Goal: Task Accomplishment & Management: Complete application form

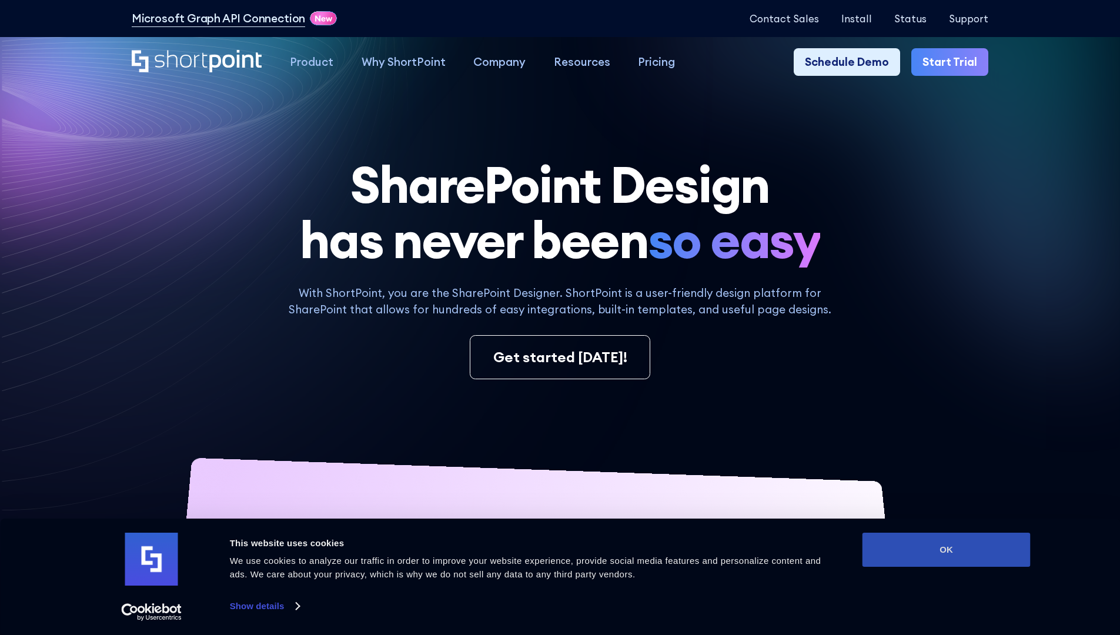
click at [946, 550] on button "OK" at bounding box center [946, 550] width 168 height 34
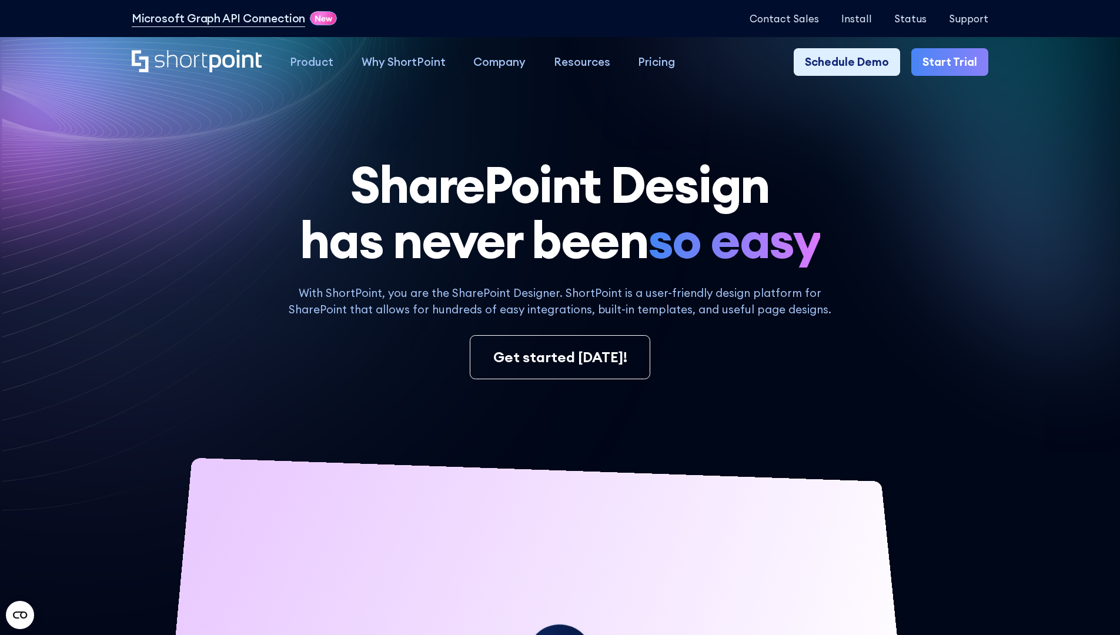
click at [954, 62] on link "Start Trial" at bounding box center [949, 62] width 77 height 28
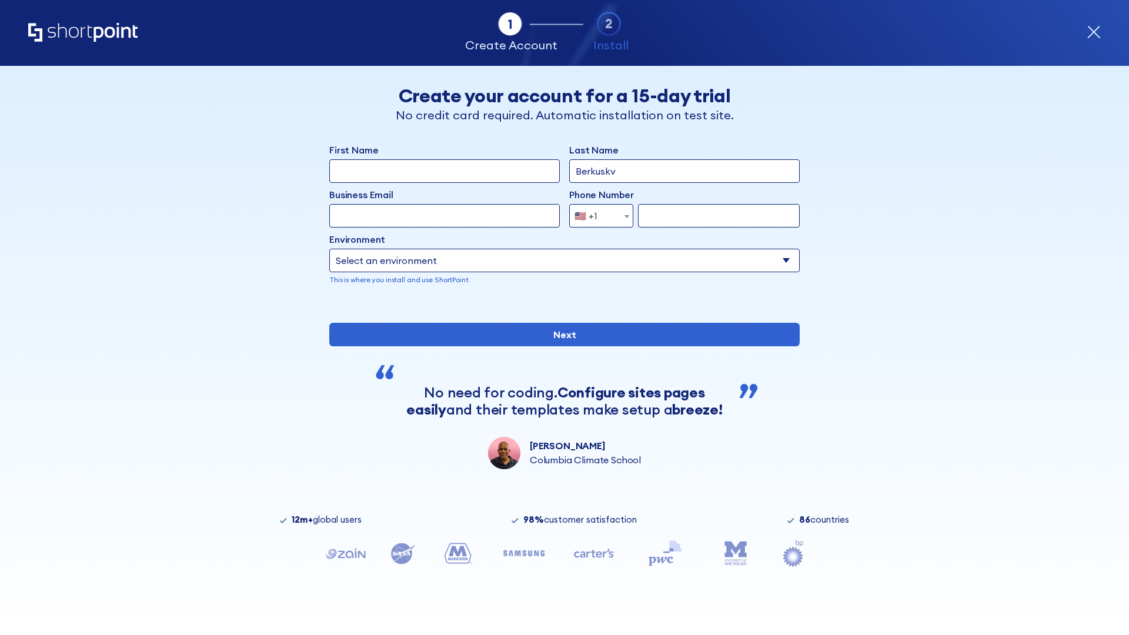
type input "Berkuskv"
type input "test@shortpoint.com"
type input "2125556789"
select select "Microsoft 365"
type input "2125556789"
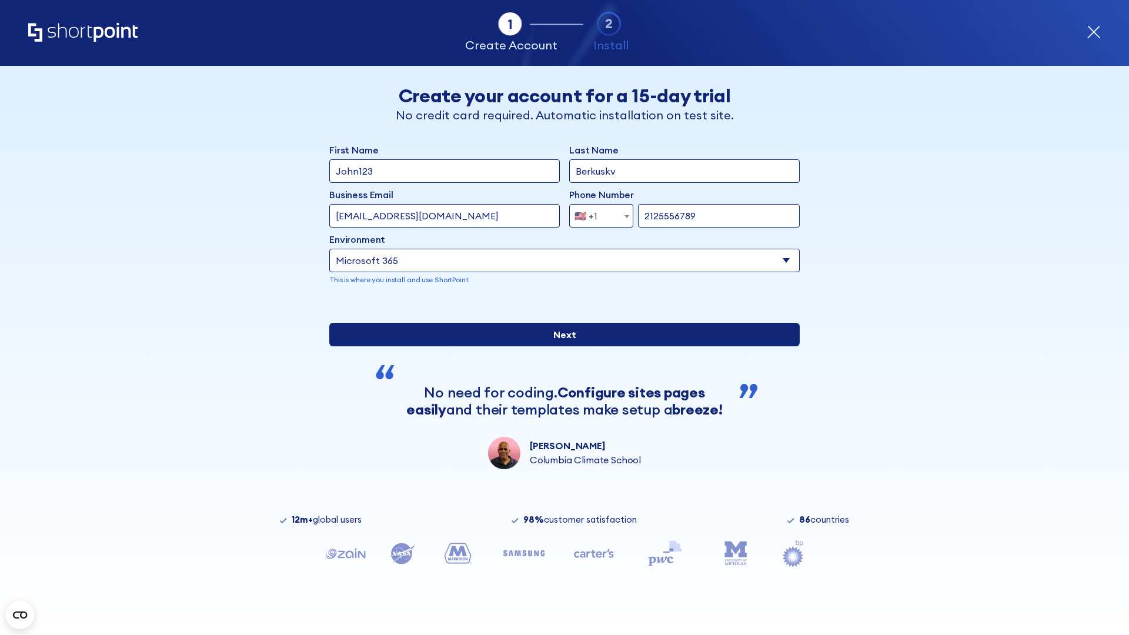
scroll to position [3, 0]
click at [560, 346] on input "Next" at bounding box center [564, 335] width 470 height 24
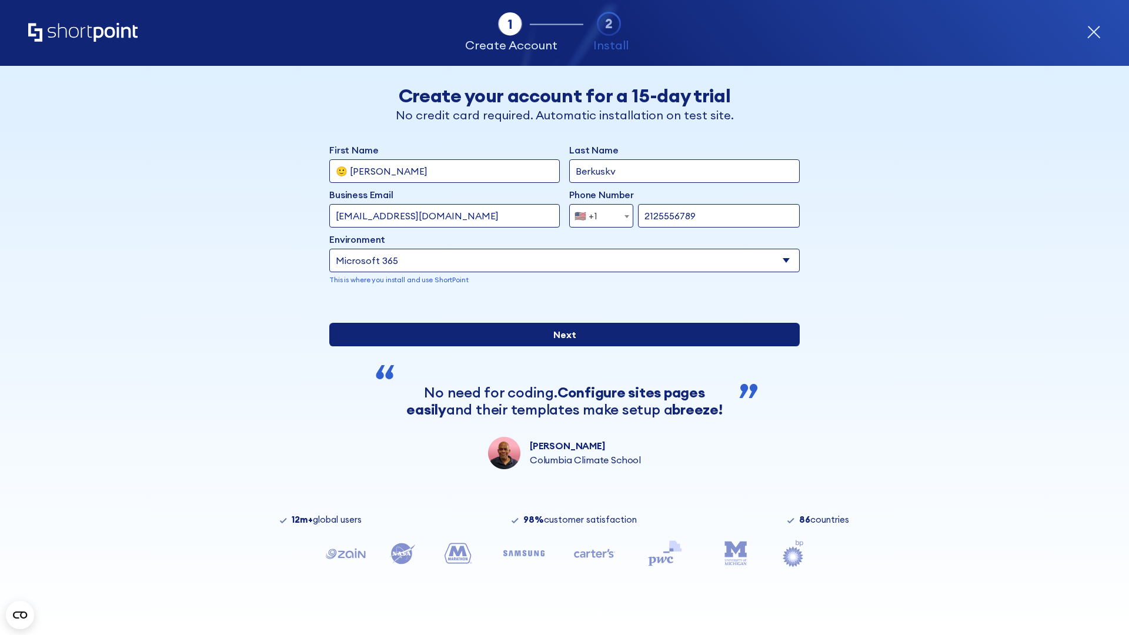
click at [560, 346] on input "Next" at bounding box center [564, 335] width 470 height 24
type input "Archebald"
click at [560, 346] on input "Next" at bounding box center [564, 335] width 470 height 24
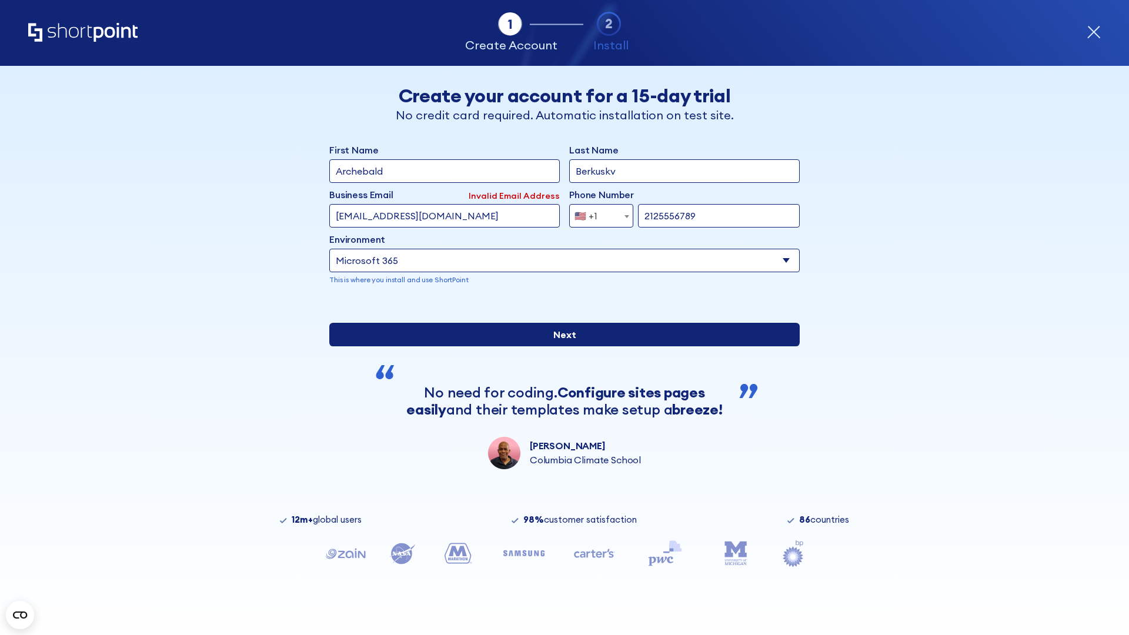
click at [560, 346] on input "Next" at bounding box center [564, 335] width 470 height 24
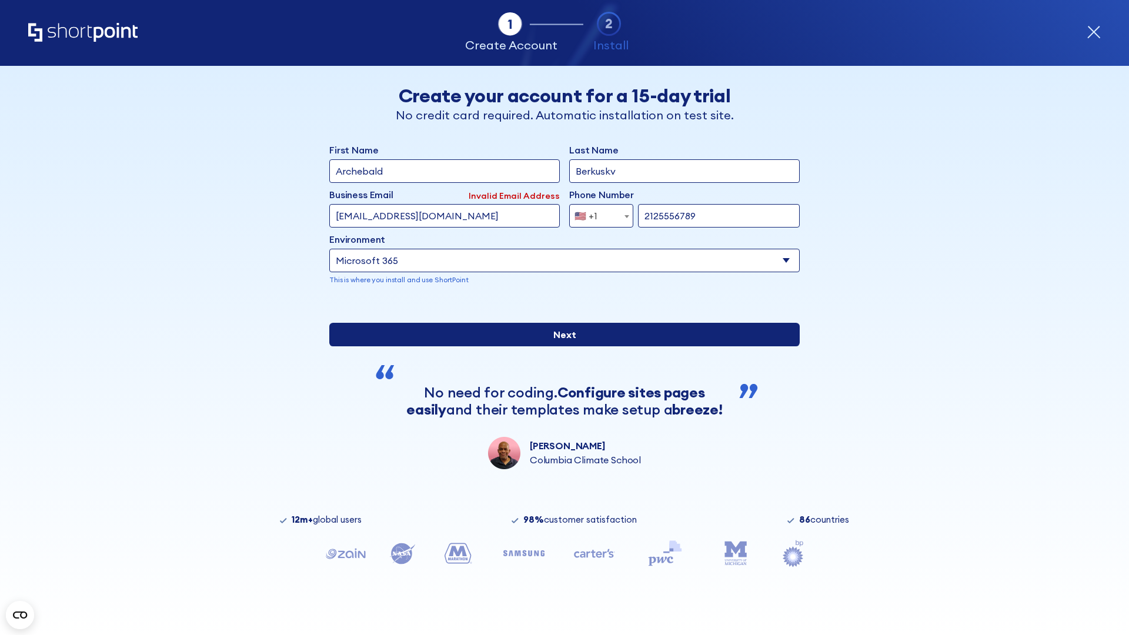
click at [560, 346] on input "Next" at bounding box center [564, 335] width 470 height 24
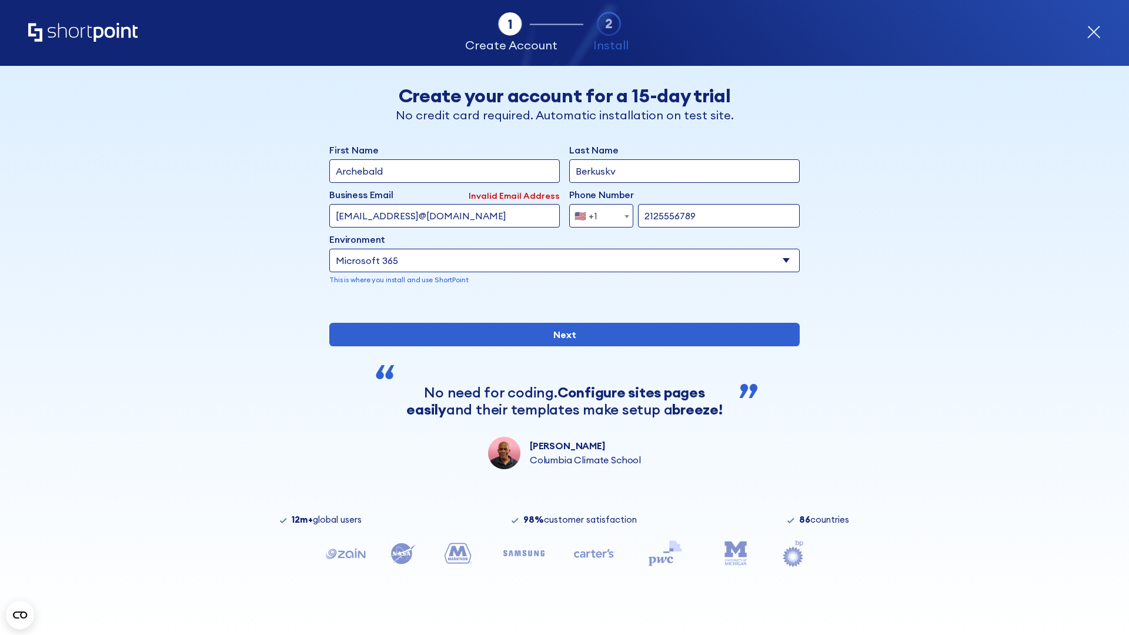
type input "testEmail@protonmail.comtest@shortpoint.com"
click at [597, 213] on span "🇺🇸 +1" at bounding box center [589, 216] width 39 height 24
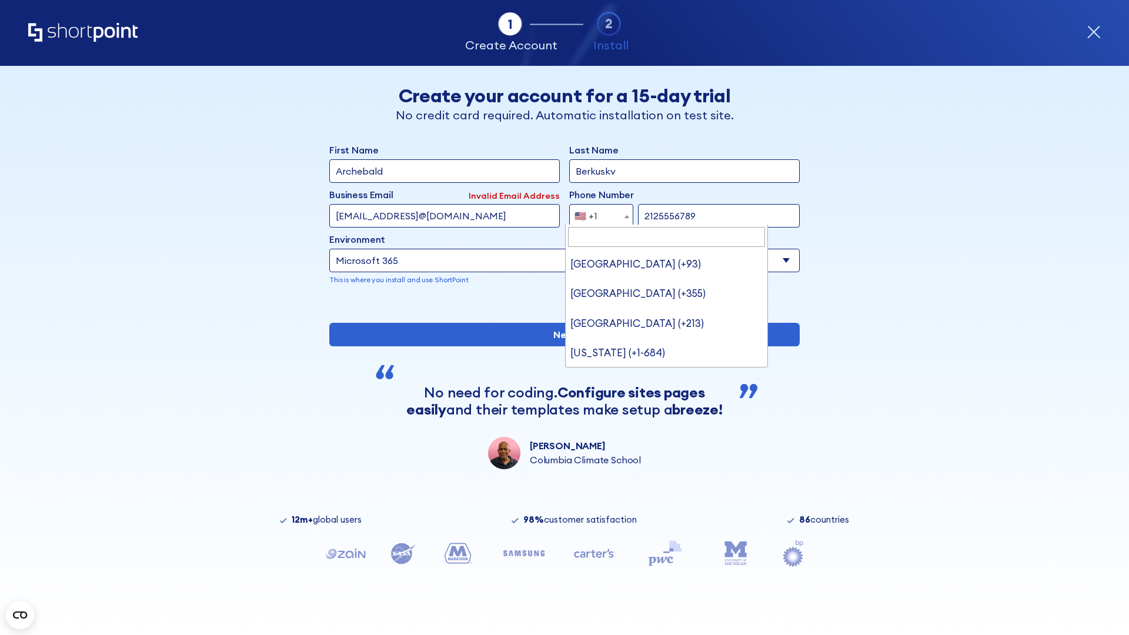
type input "[GEOGRAPHIC_DATA] (+966)"
select select "+966"
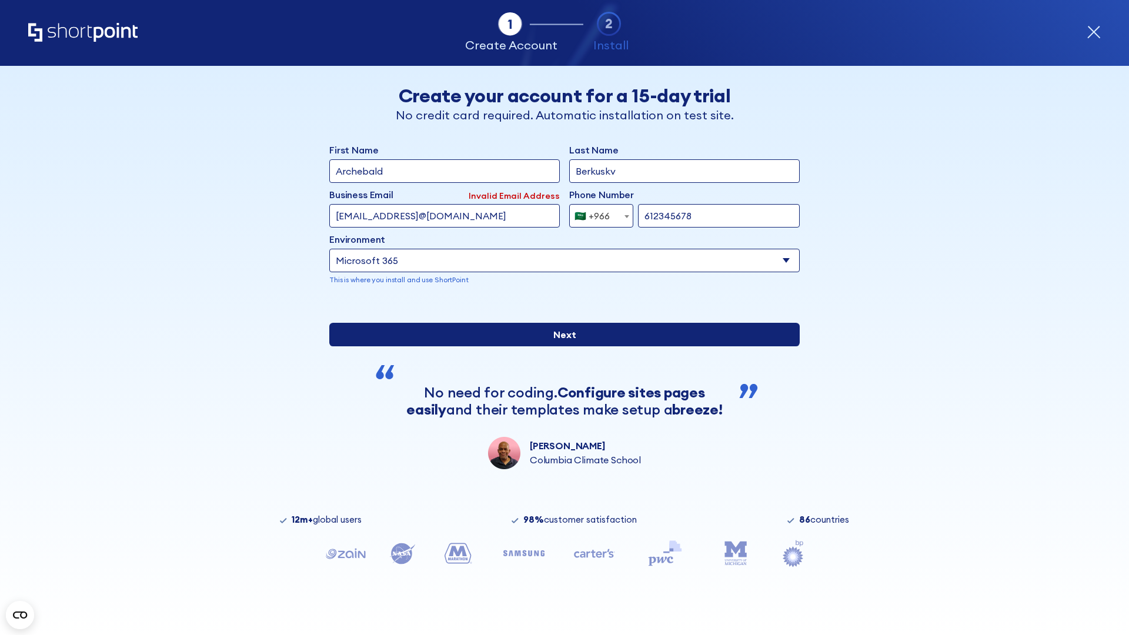
type input "612345678"
click at [560, 346] on input "Next" at bounding box center [564, 335] width 470 height 24
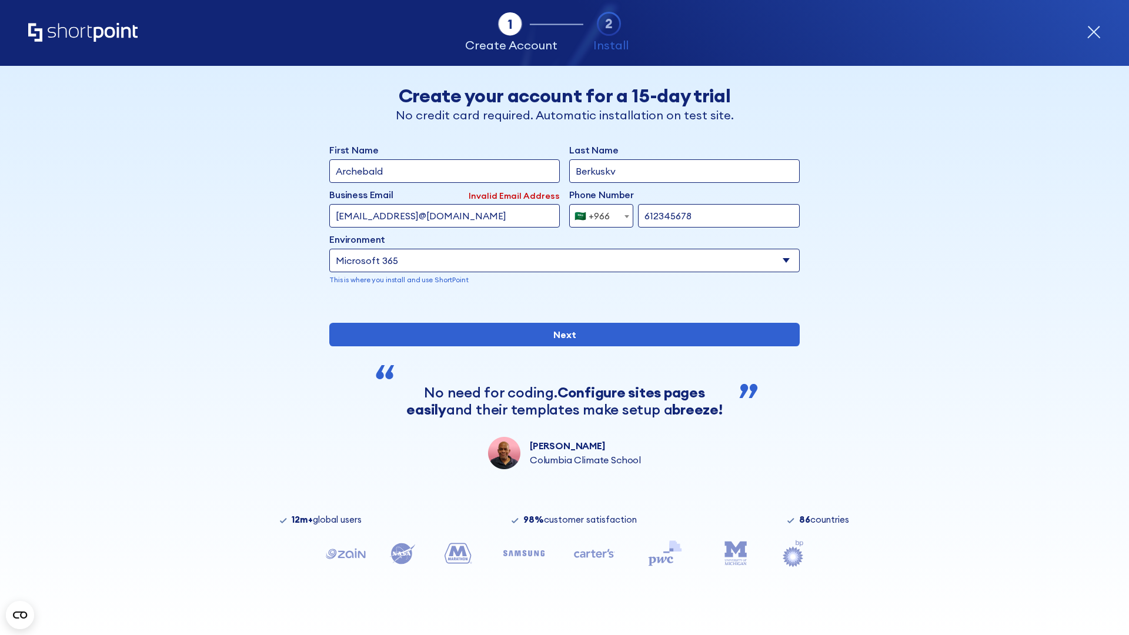
click at [597, 213] on div "🇸🇦 +966" at bounding box center [591, 216] width 35 height 24
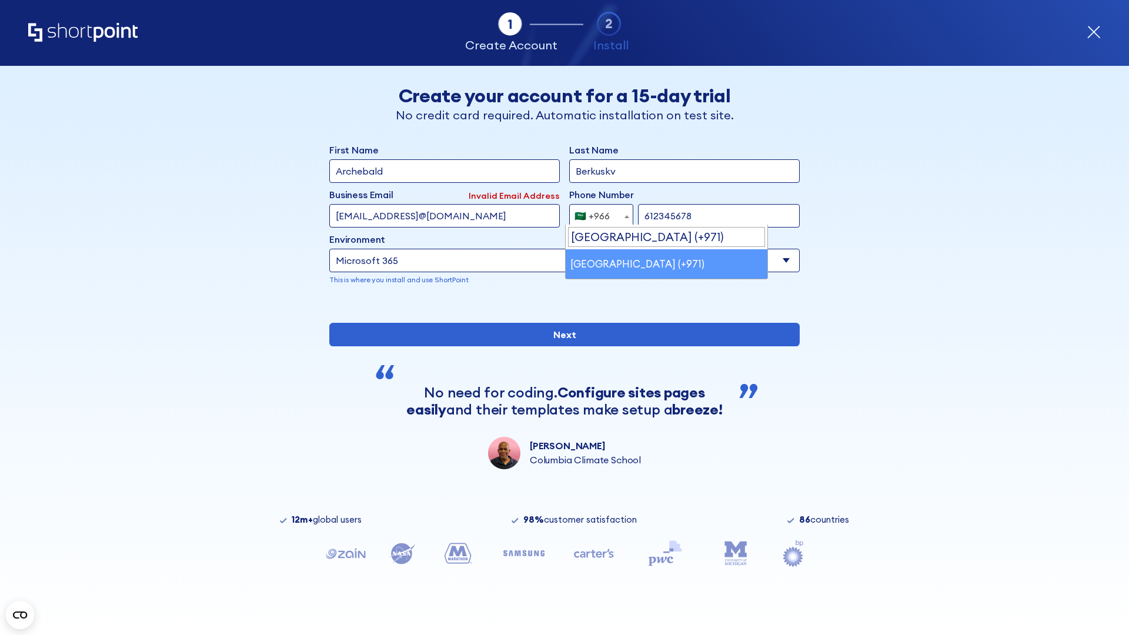
select select "+971"
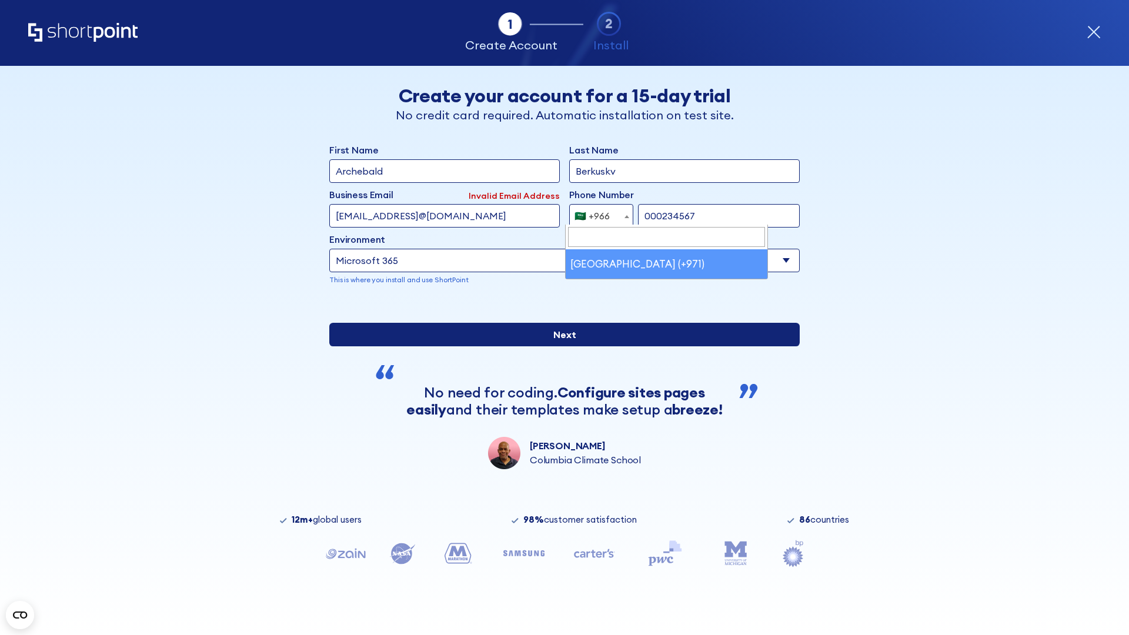
type input "000234567"
click at [560, 346] on input "Next" at bounding box center [564, 335] width 470 height 24
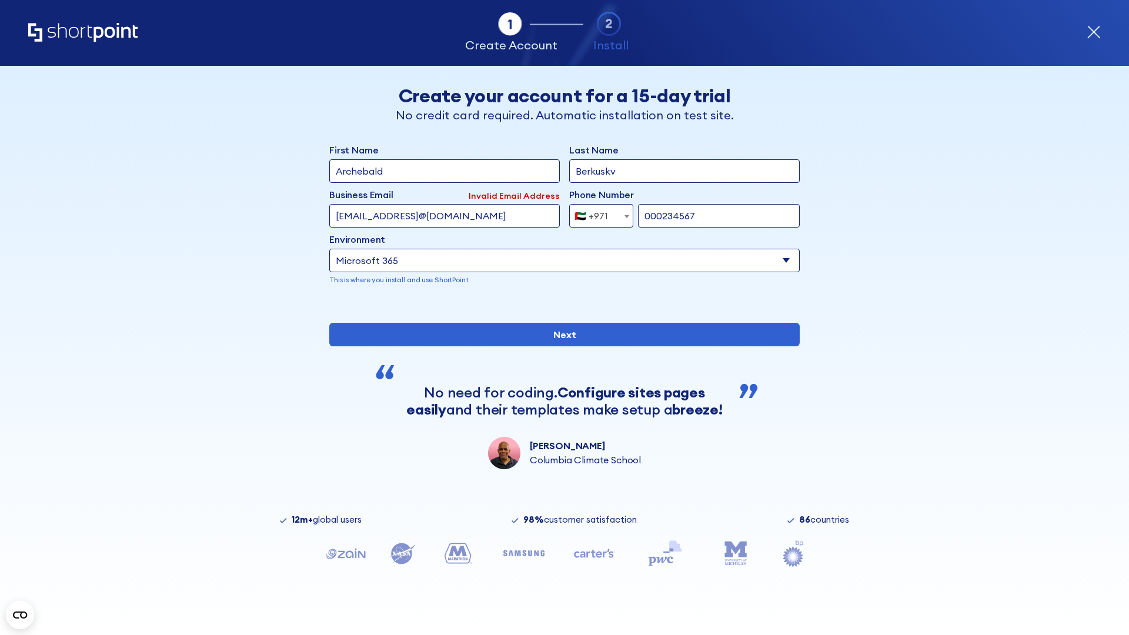
click at [597, 213] on div "🇦🇪 +971" at bounding box center [591, 216] width 34 height 24
select select "+44"
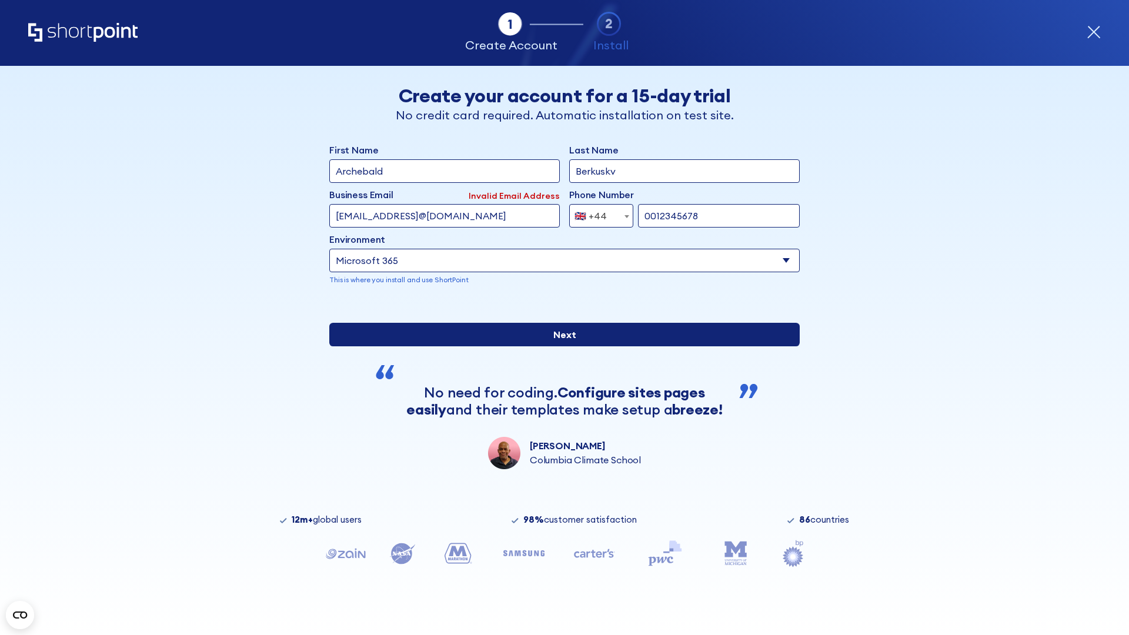
type input "0012345678"
click at [560, 346] on input "Next" at bounding box center [564, 335] width 470 height 24
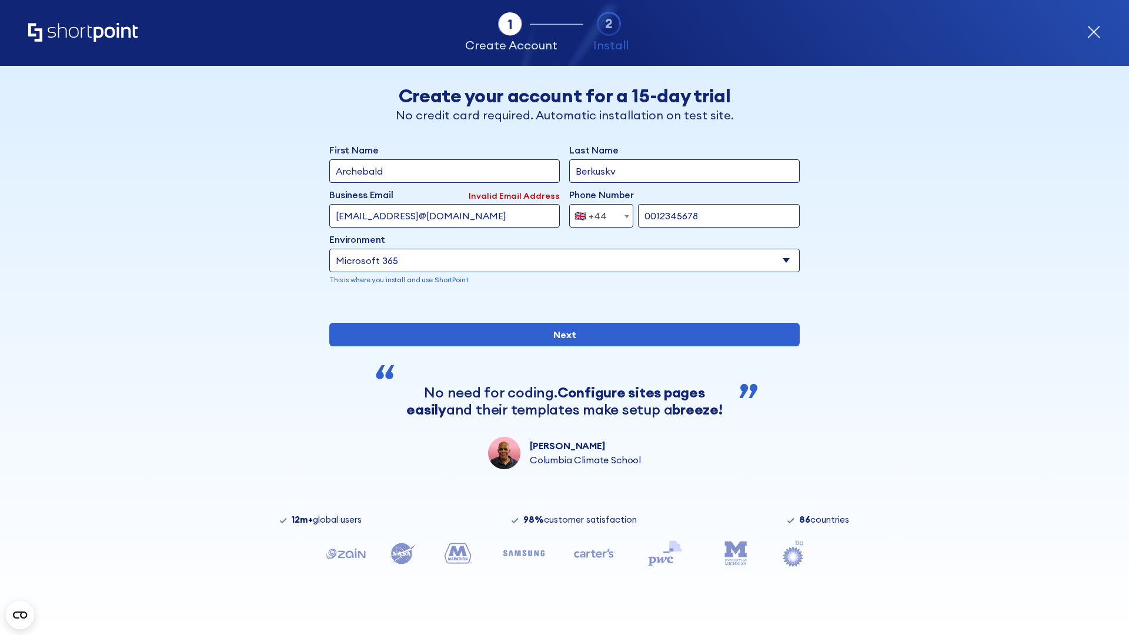
click at [597, 213] on div "🇬🇧 +44" at bounding box center [590, 216] width 32 height 24
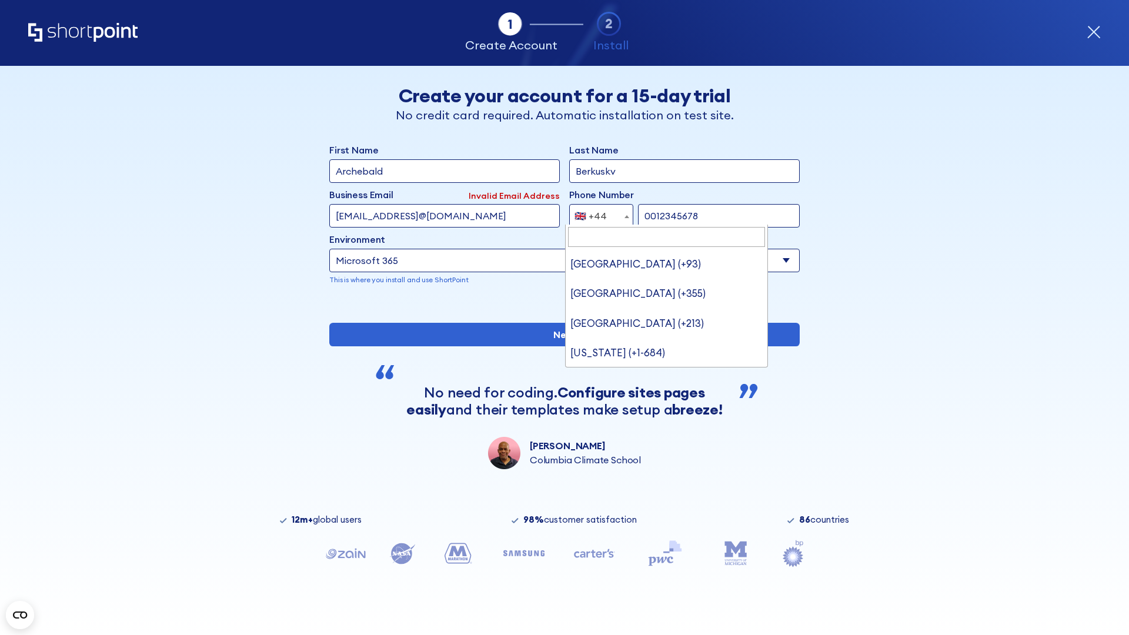
type input "Ukraine (+380)"
select select "+380"
type input "5034517890"
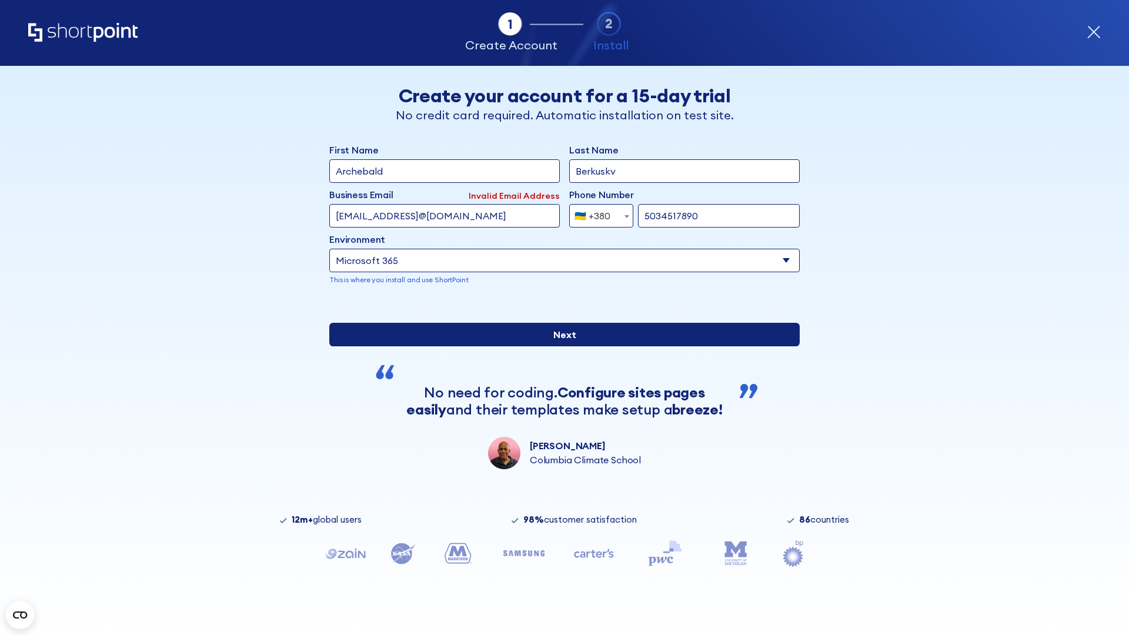
click at [560, 346] on input "Next" at bounding box center [564, 335] width 470 height 24
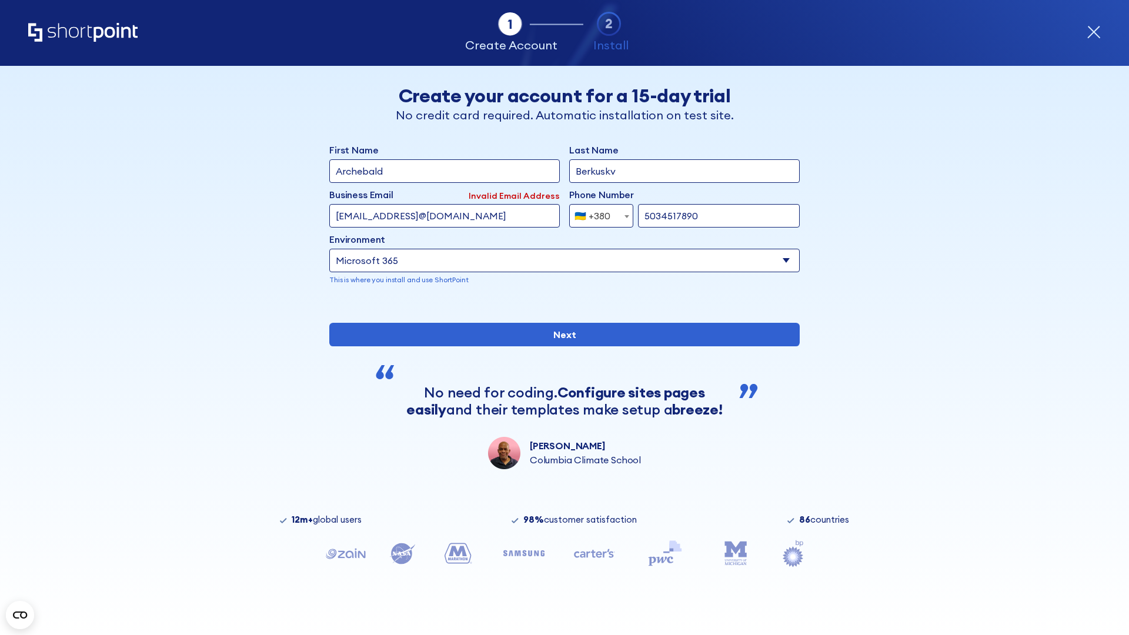
click at [597, 213] on div "🇺🇦 +380" at bounding box center [592, 216] width 36 height 24
select select "+1"
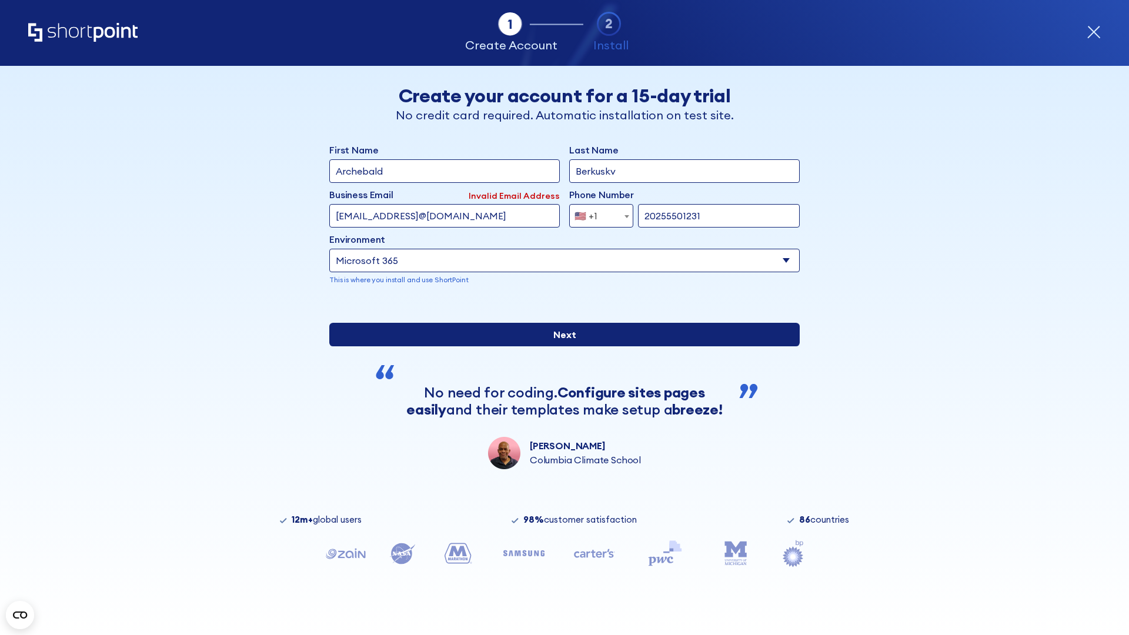
type input "20255501231"
click at [560, 346] on input "Next" at bounding box center [564, 335] width 470 height 24
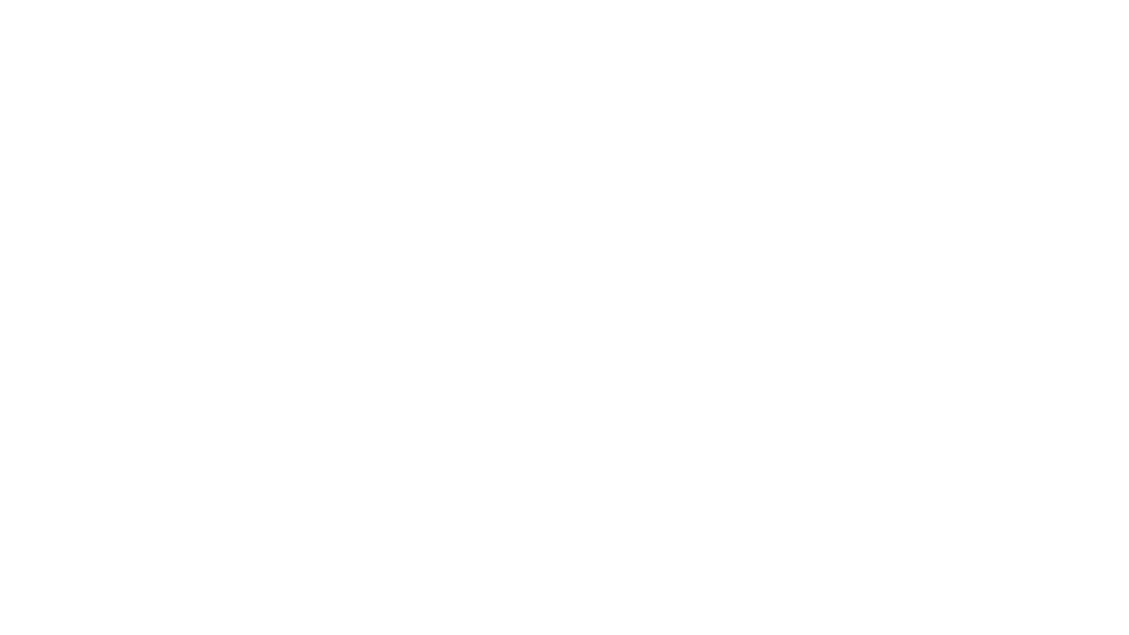
type input "Mary-Jane"
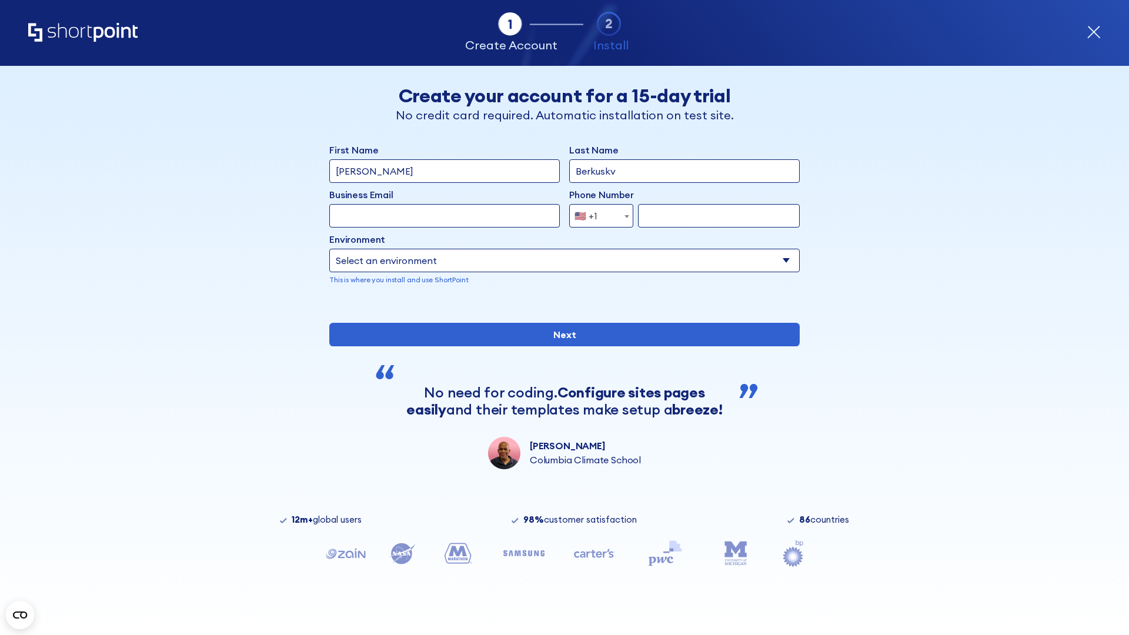
type input "Berkuskv"
type input "john@company.com"
click at [597, 213] on span "🇺🇸 +1" at bounding box center [589, 216] width 39 height 24
select select "+966"
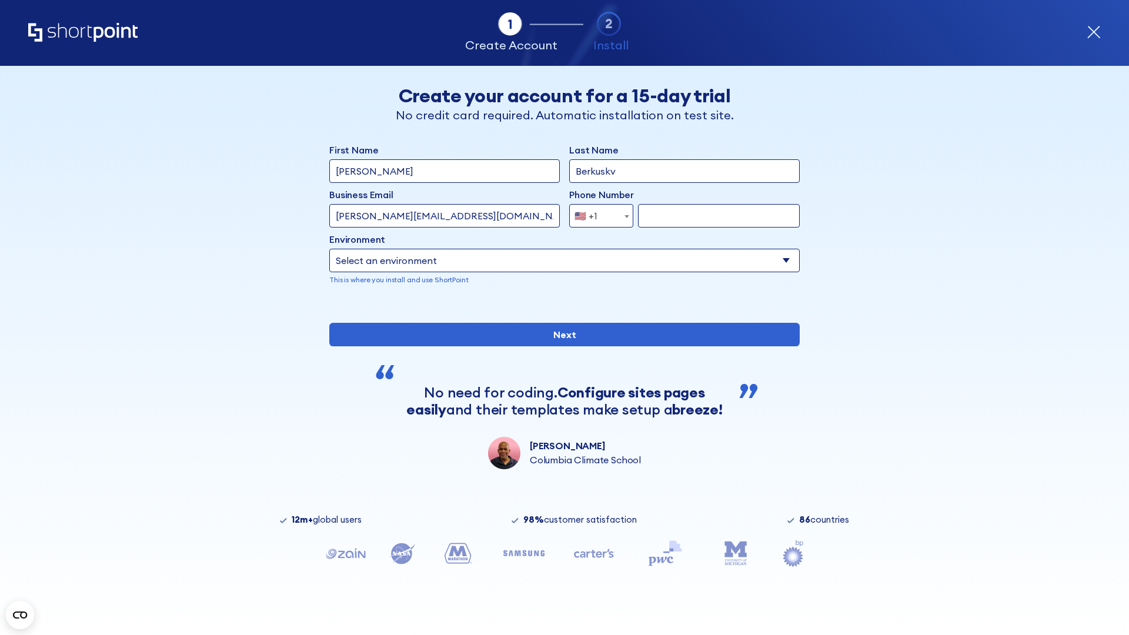
type input "512345678"
select select "Microsoft 365"
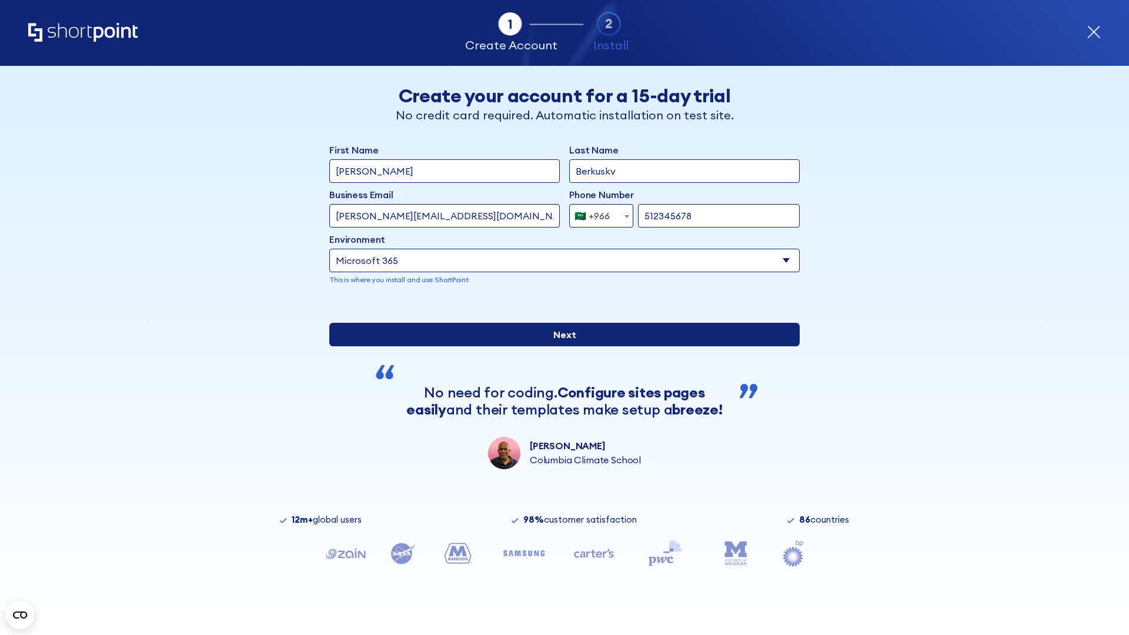
type input "512345678"
click at [560, 346] on input "Next" at bounding box center [564, 335] width 470 height 24
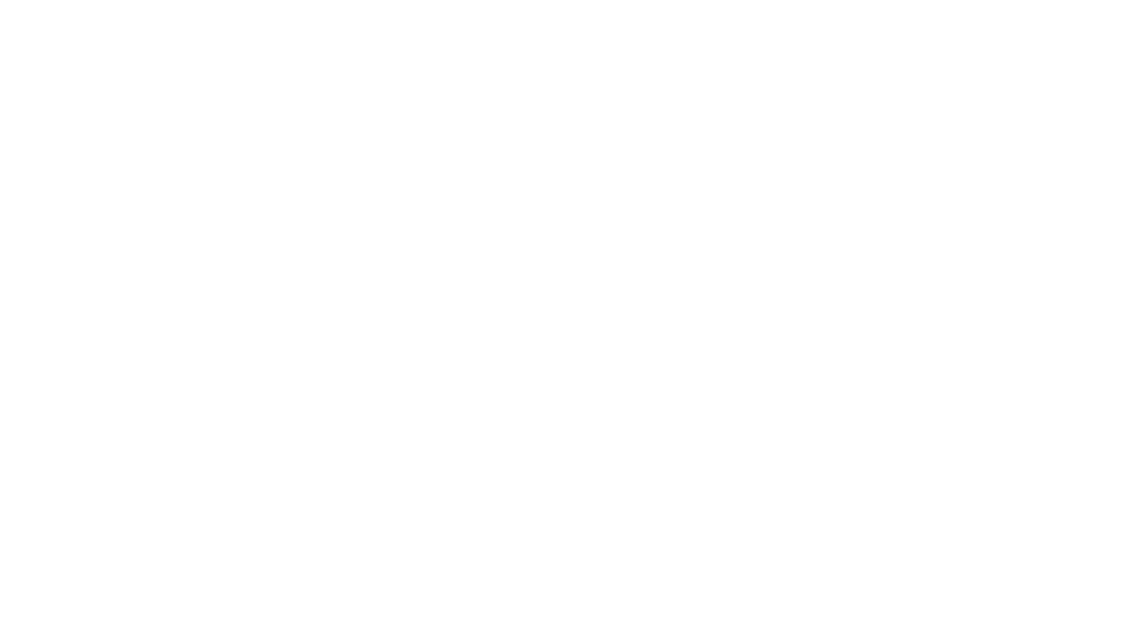
select select "+966"
type input "D'Souza"
type input "Berkuskv"
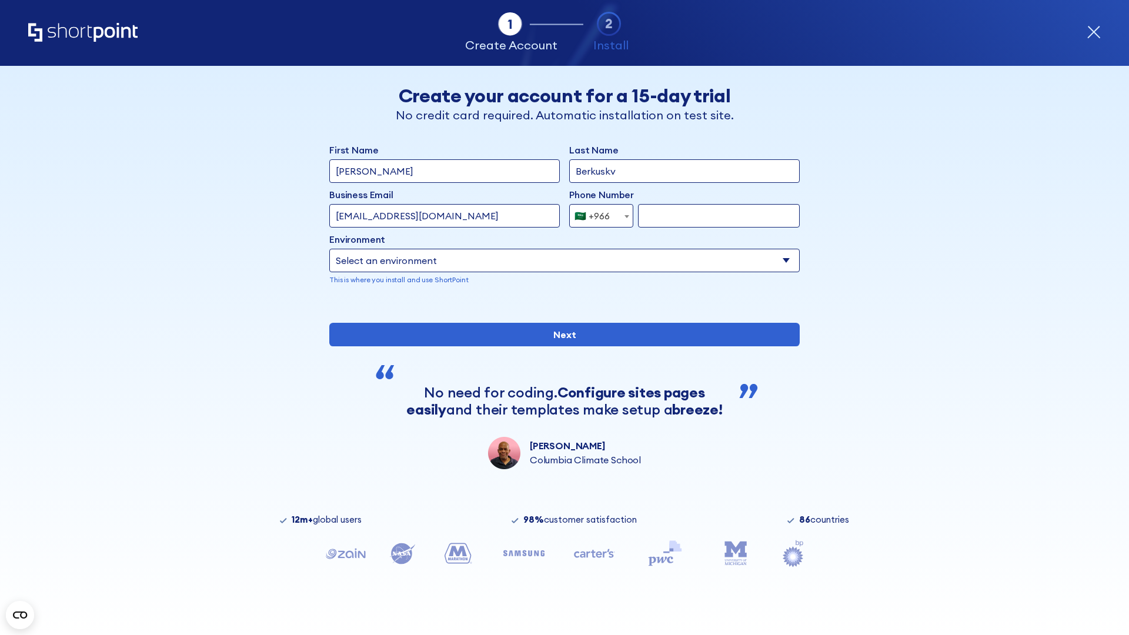
type input "hr@mybusiness.org"
click at [597, 213] on div "🇸🇦 +966" at bounding box center [591, 216] width 35 height 24
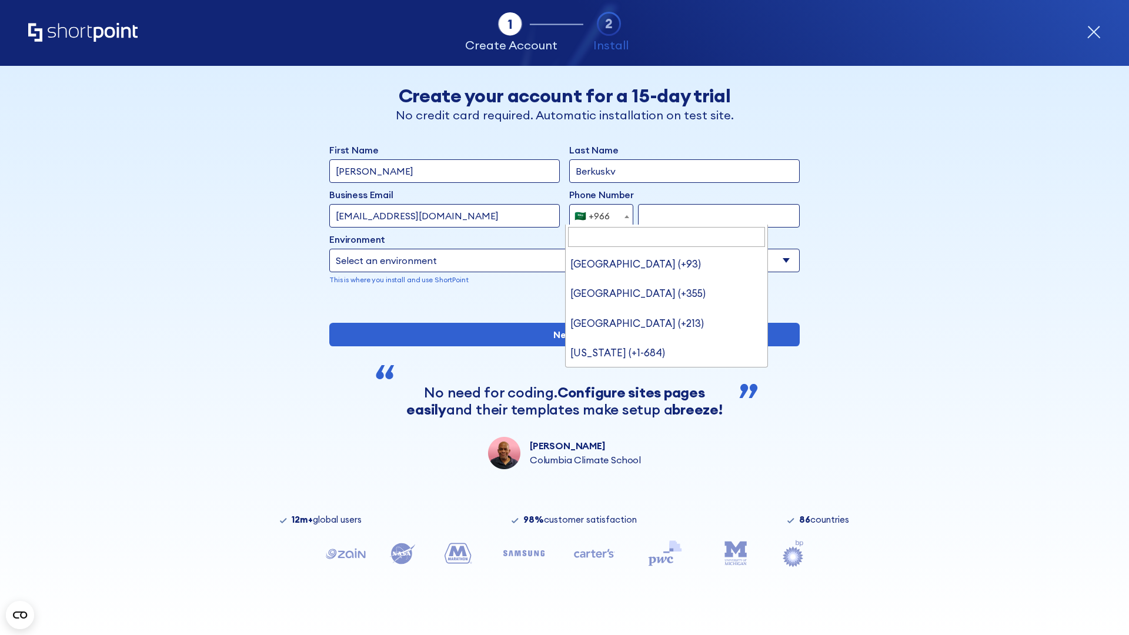
type input "[GEOGRAPHIC_DATA] (+971)"
select select "+971"
type input "501234567"
select select "Microsoft 365"
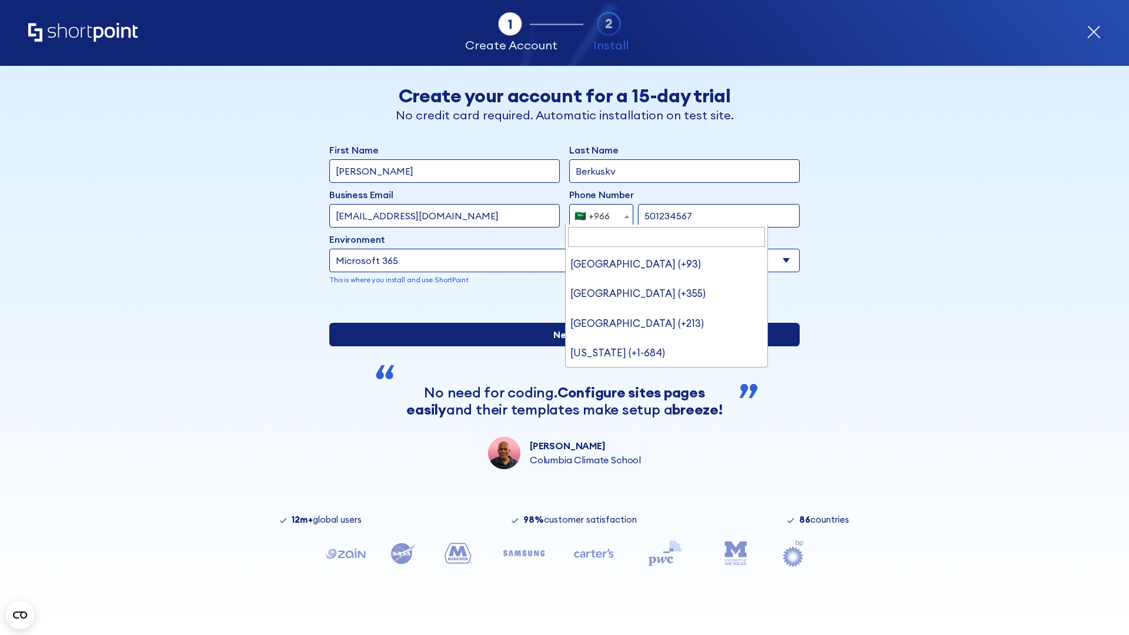
type input "501234567"
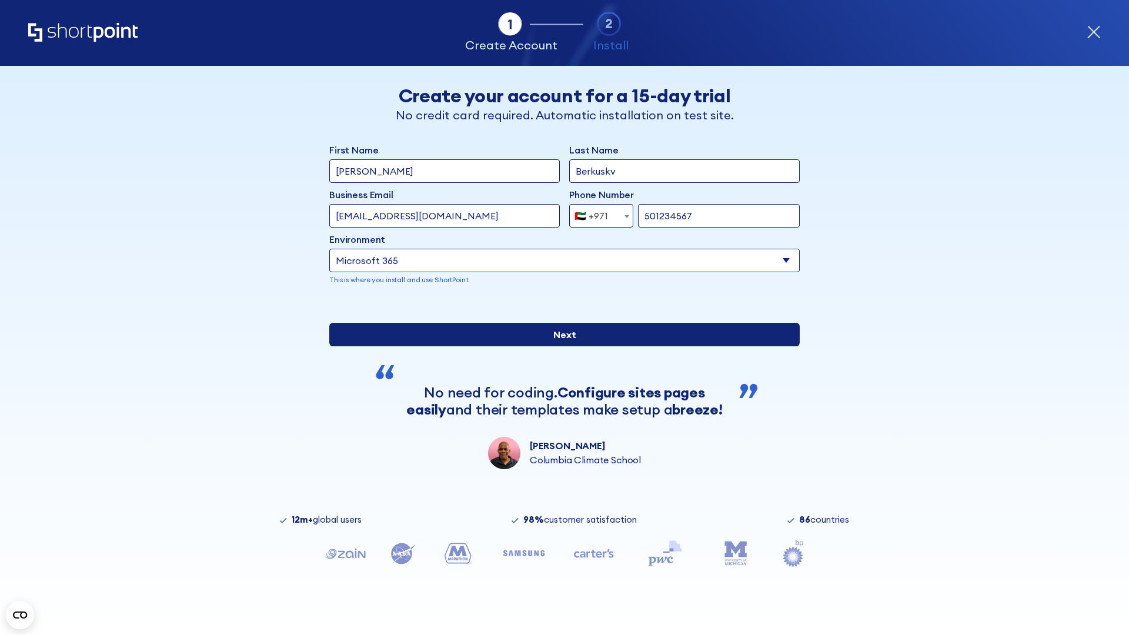
click at [560, 346] on input "Next" at bounding box center [564, 335] width 470 height 24
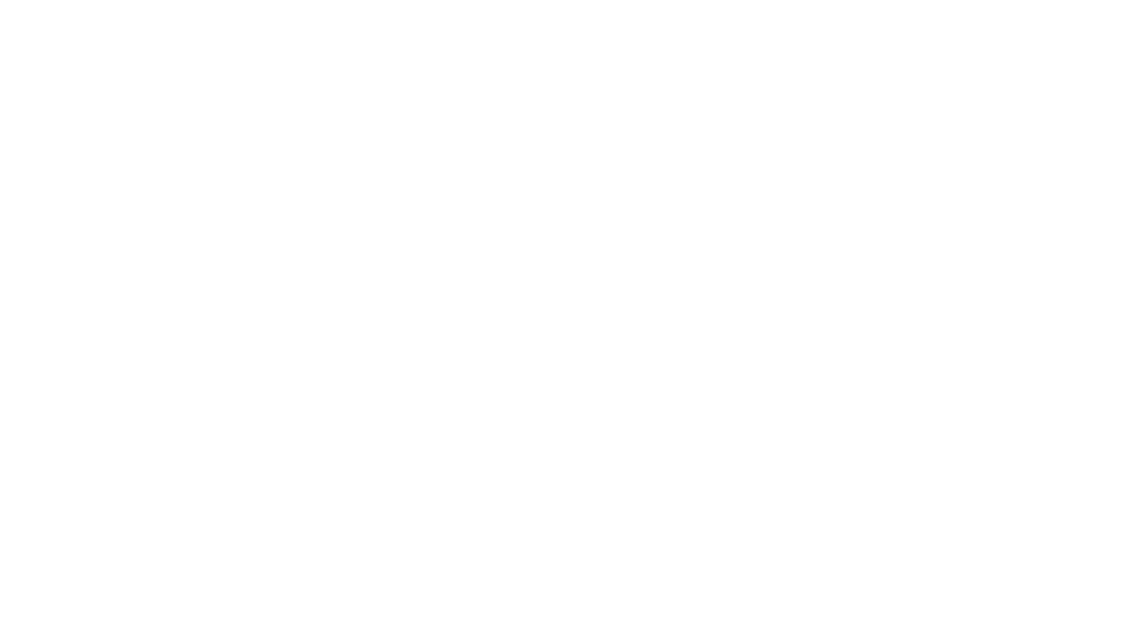
select select "+971"
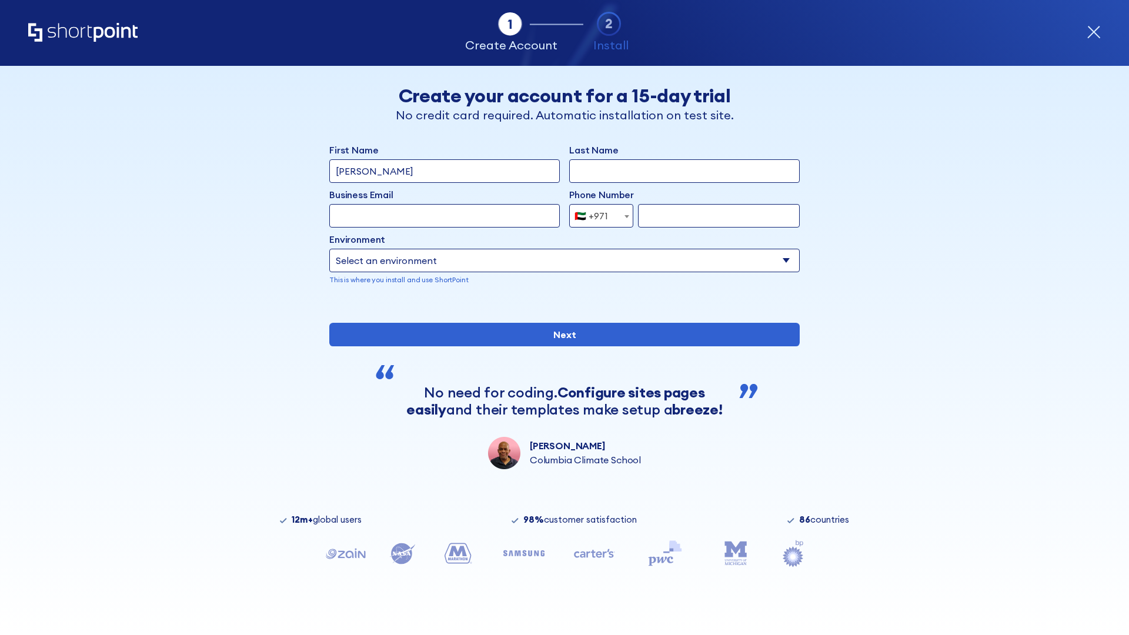
type input "[PERSON_NAME]"
type input "Berkuskv"
type input "[EMAIL_ADDRESS][DOMAIN_NAME]"
click at [597, 216] on div "🇦🇪 +971" at bounding box center [591, 216] width 34 height 24
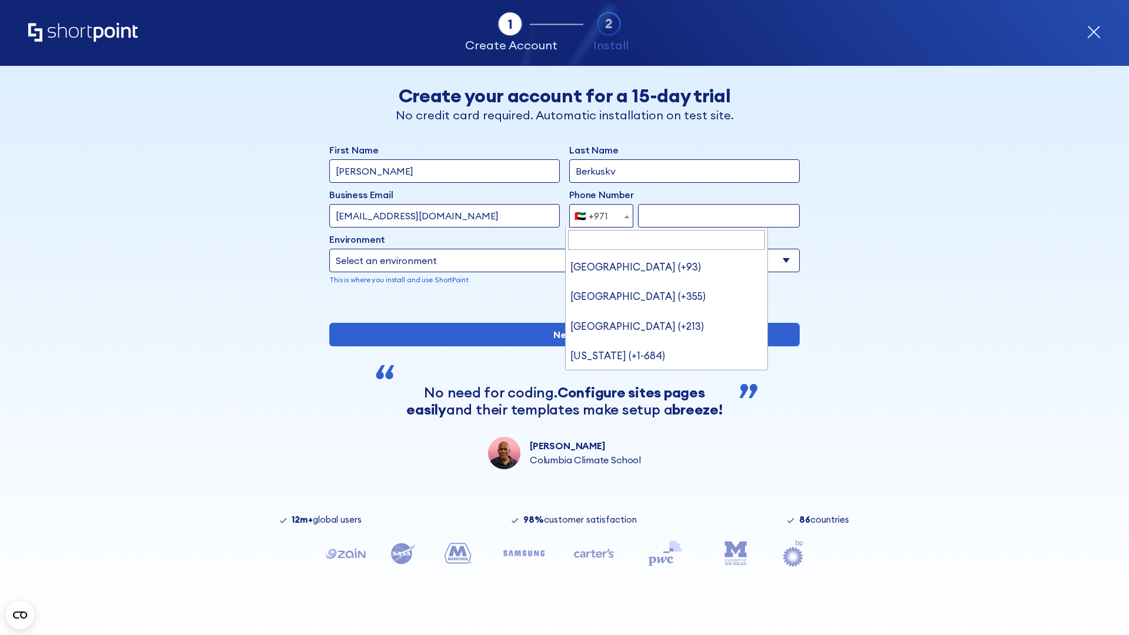
type input "[GEOGRAPHIC_DATA] (+44)"
select select "+44"
type input "7912345678"
select select "Microsoft 365"
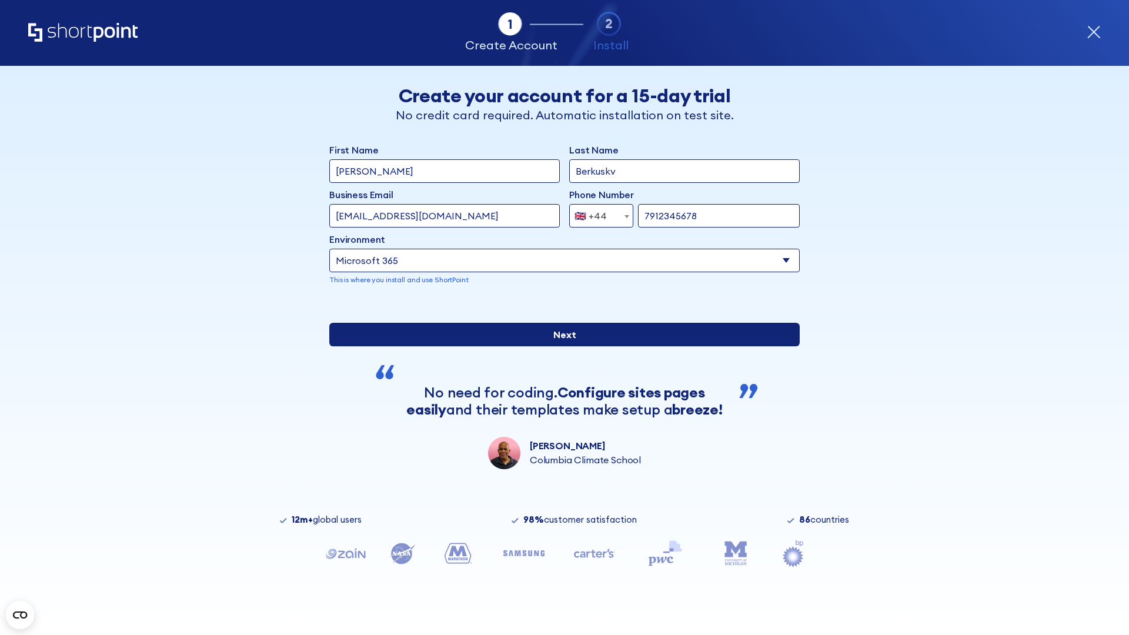
type input "7912345678"
click at [560, 346] on input "Next" at bounding box center [564, 335] width 470 height 24
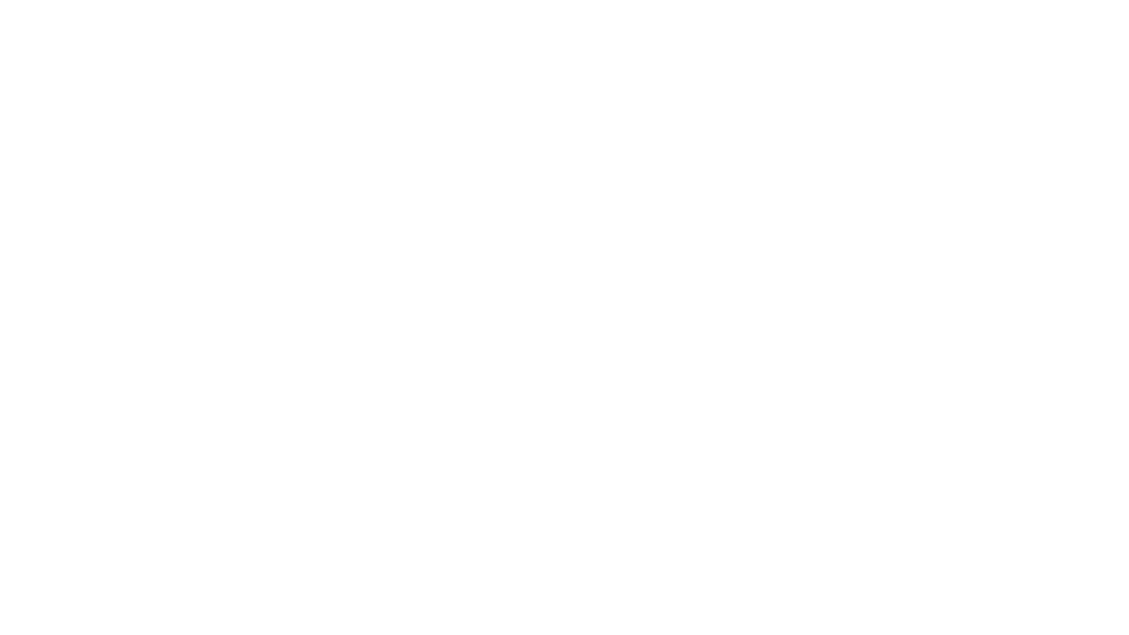
select select "+44"
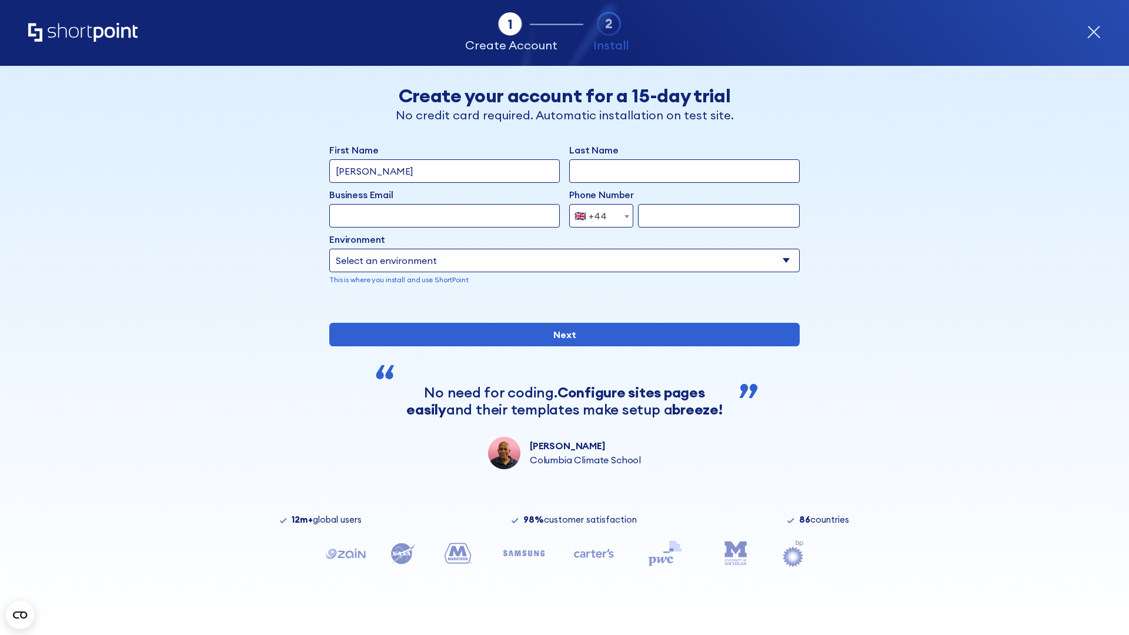
type input "[PERSON_NAME]"
type input "Berkuskv"
type input "[EMAIL_ADDRESS][DOMAIN_NAME]"
click at [597, 216] on div "🇬🇧 +44" at bounding box center [590, 216] width 32 height 24
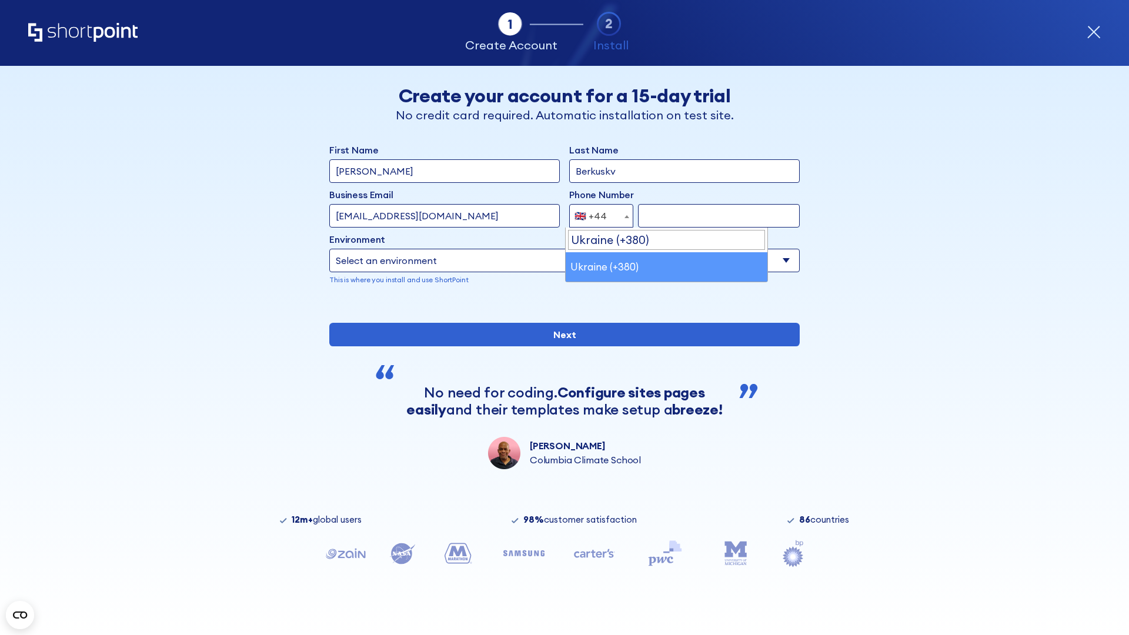
select select "+380"
type input "663451789"
select select "Microsoft 365"
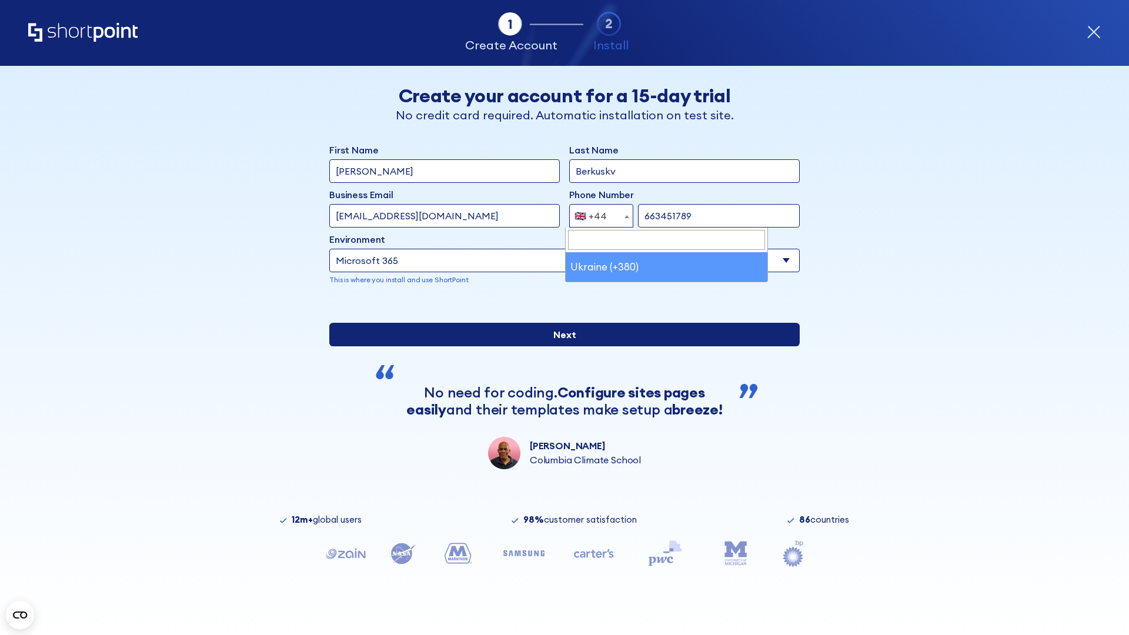
type input "663451789"
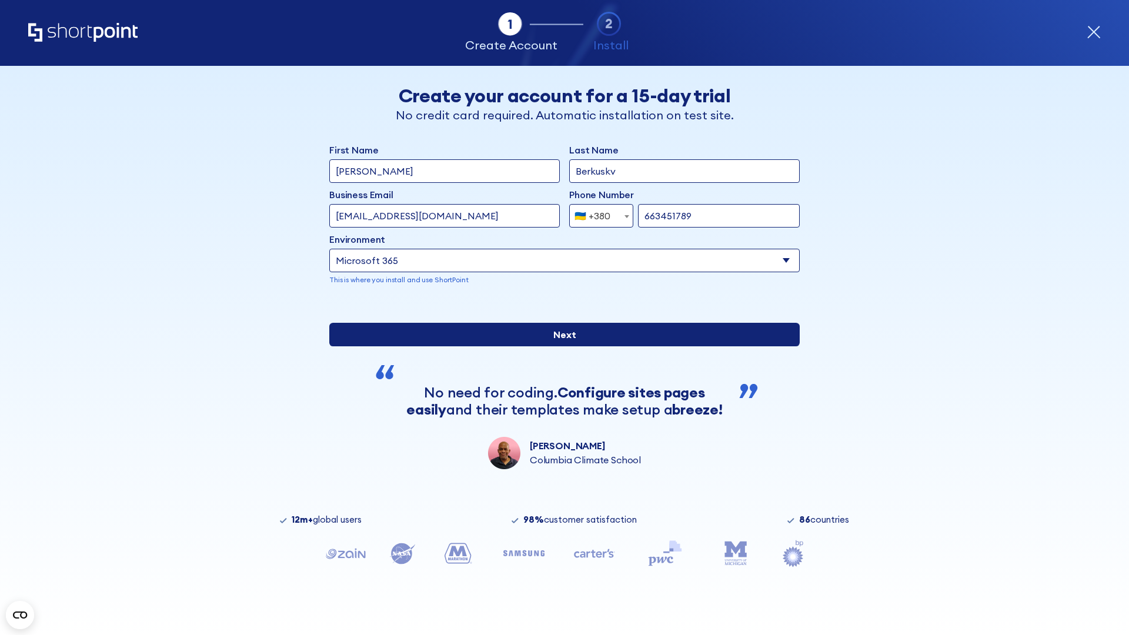
click at [560, 346] on input "Next" at bounding box center [564, 335] width 470 height 24
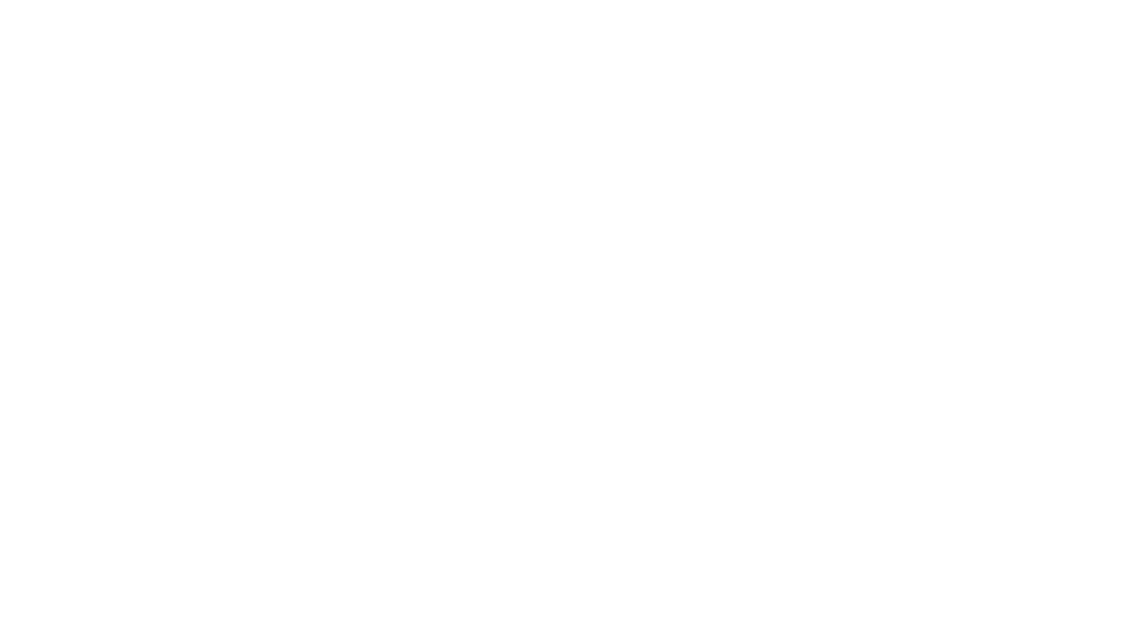
select select "+380"
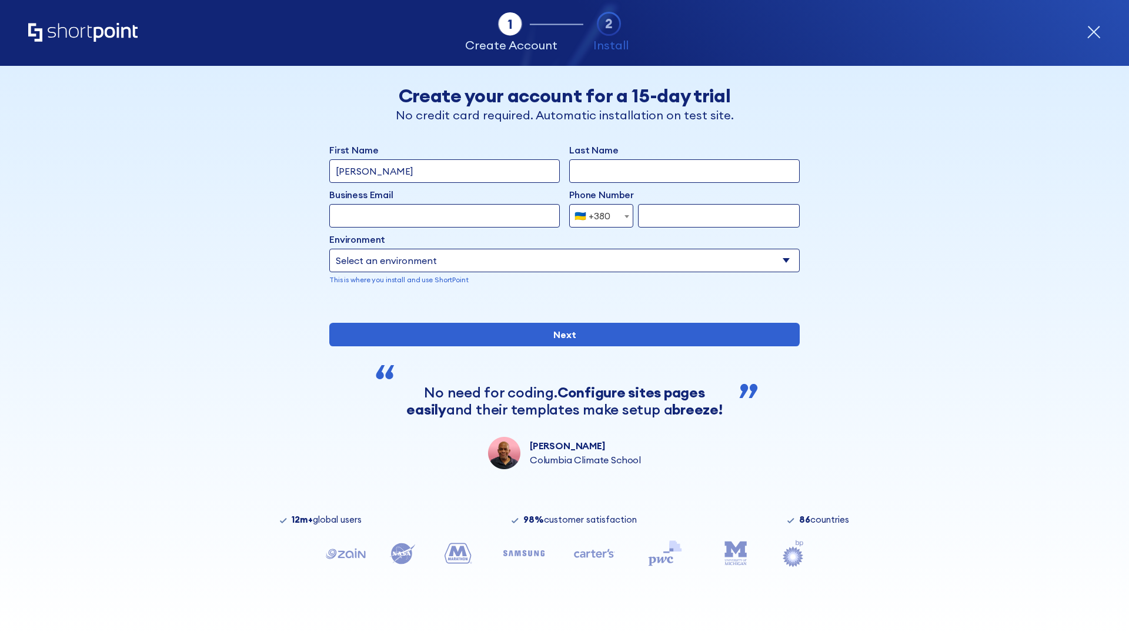
type input "Élodie L'Haÿ"
type input "Berkuskv"
type input "team@hospital-uae.health"
click at [597, 216] on div "🇺🇦 +380" at bounding box center [592, 216] width 36 height 24
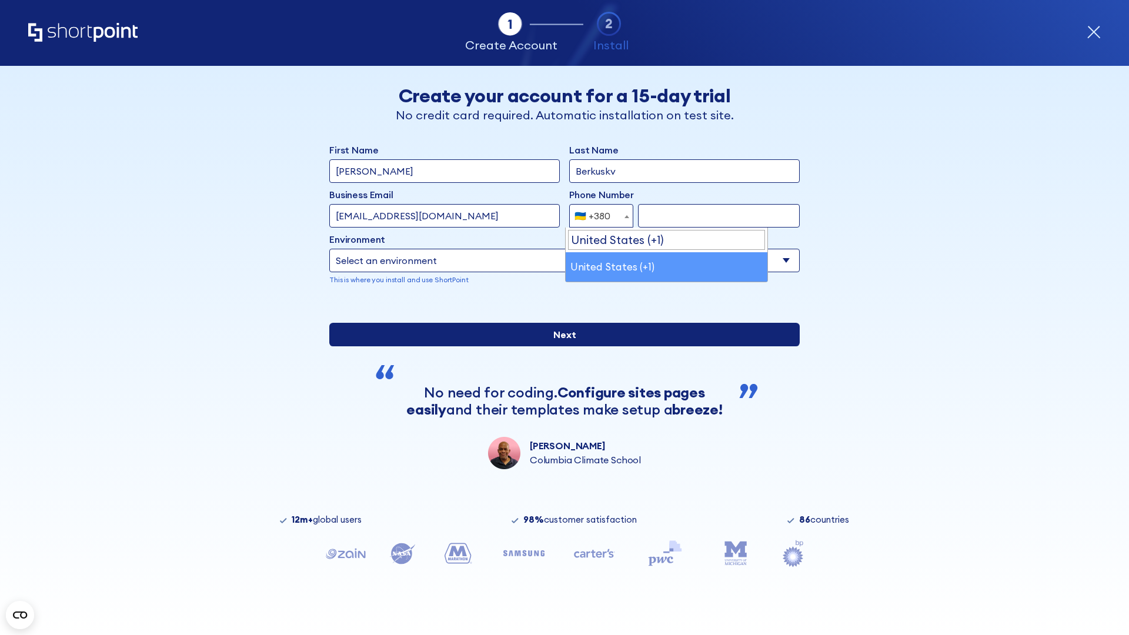
select select "+1"
type input "2025550123"
select select "Microsoft 365"
type input "2025550123"
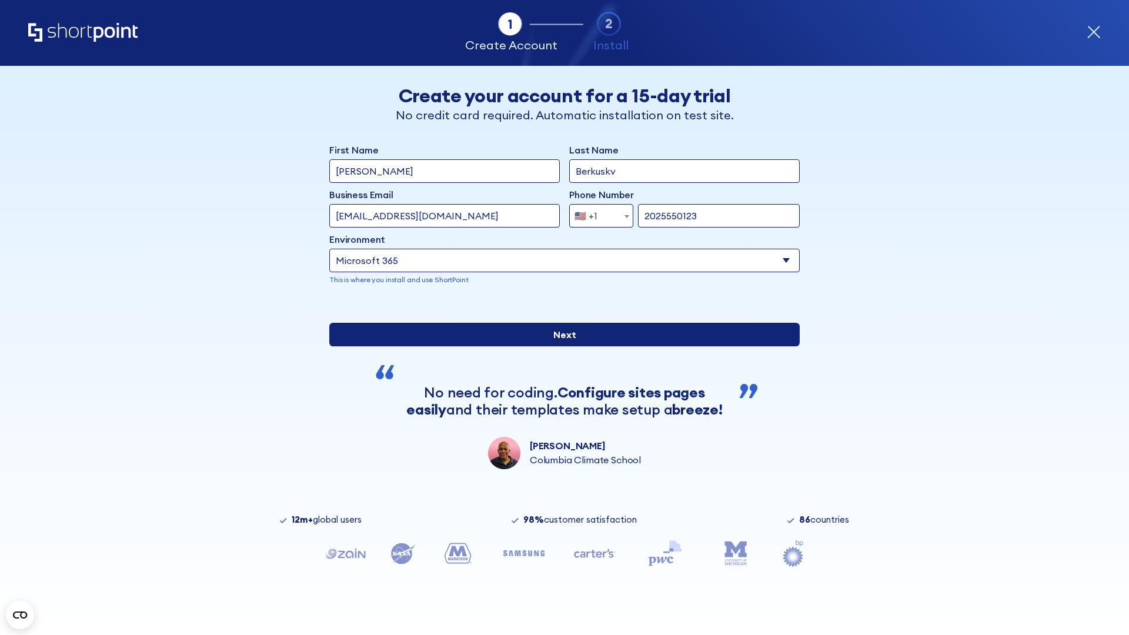
click at [560, 346] on input "Next" at bounding box center [564, 335] width 470 height 24
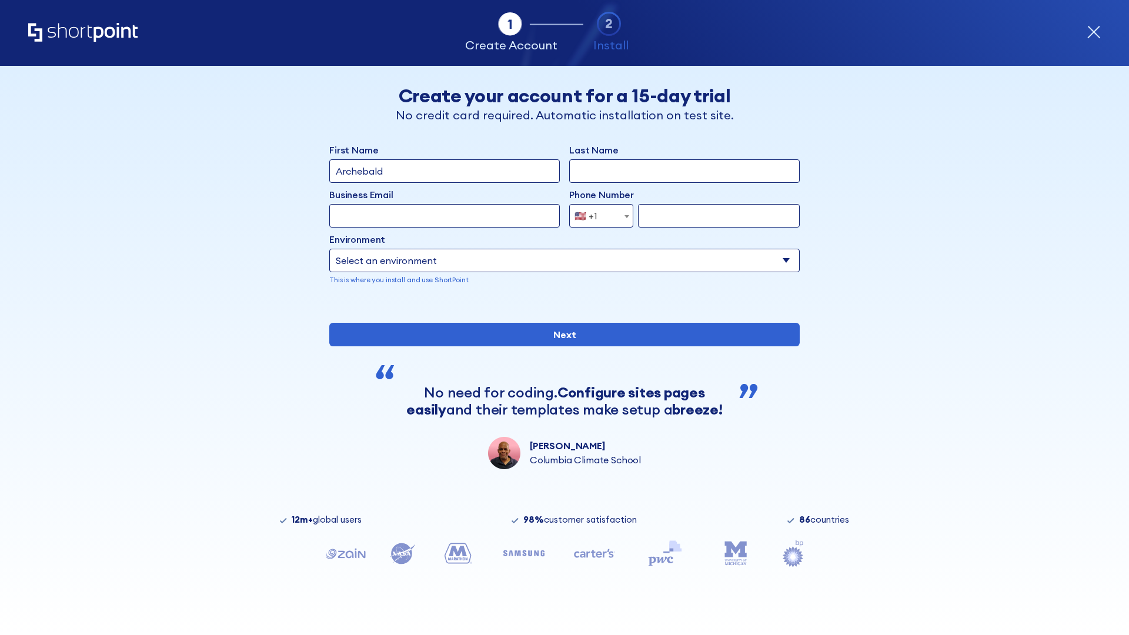
type input "Archebald"
type input "Berkuskv"
type input "[EMAIL_ADDRESS][DOMAIN_NAME]"
type input "2125556789"
select select "SharePoint 2019 (On-Premise)"
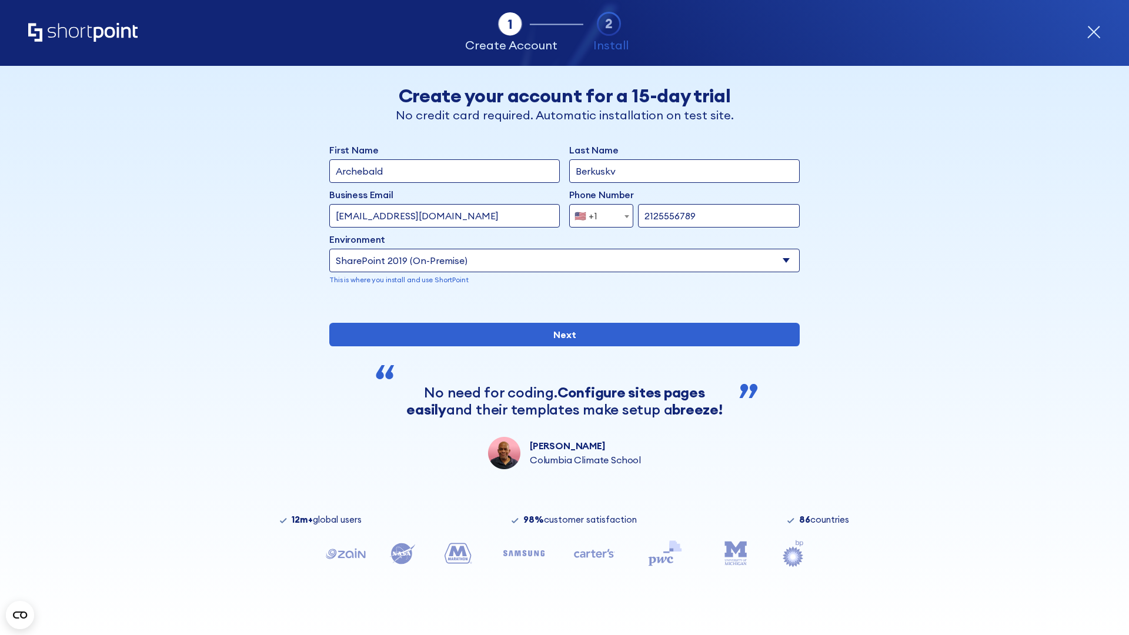
type input "2125556789"
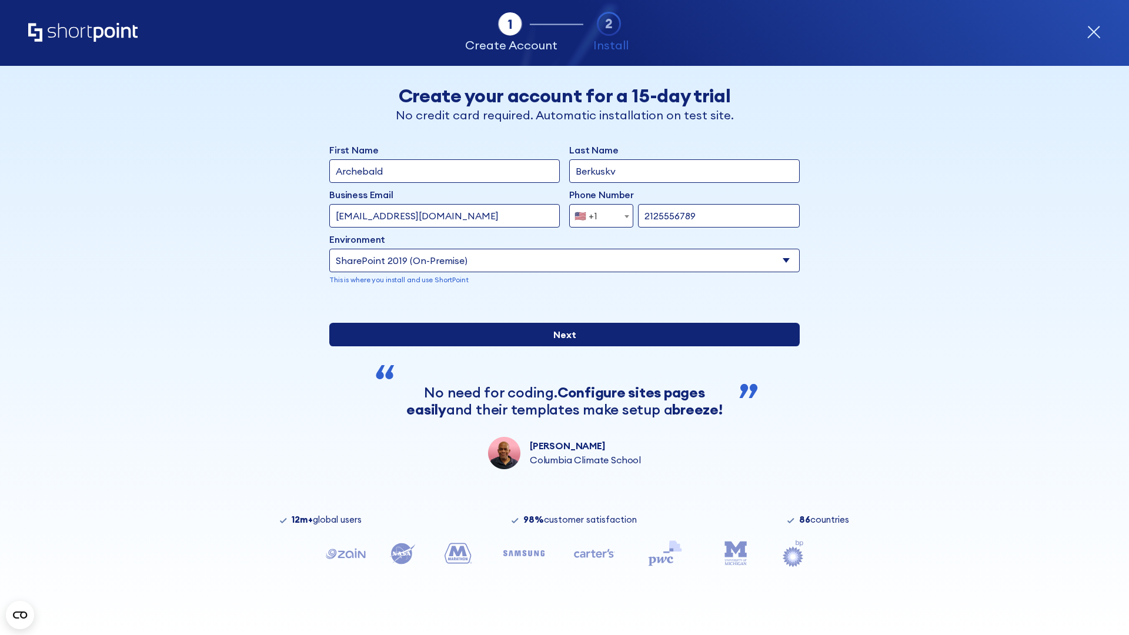
type input "[URL][DOMAIN_NAME]"
click at [560, 346] on input "Next" at bounding box center [564, 335] width 470 height 24
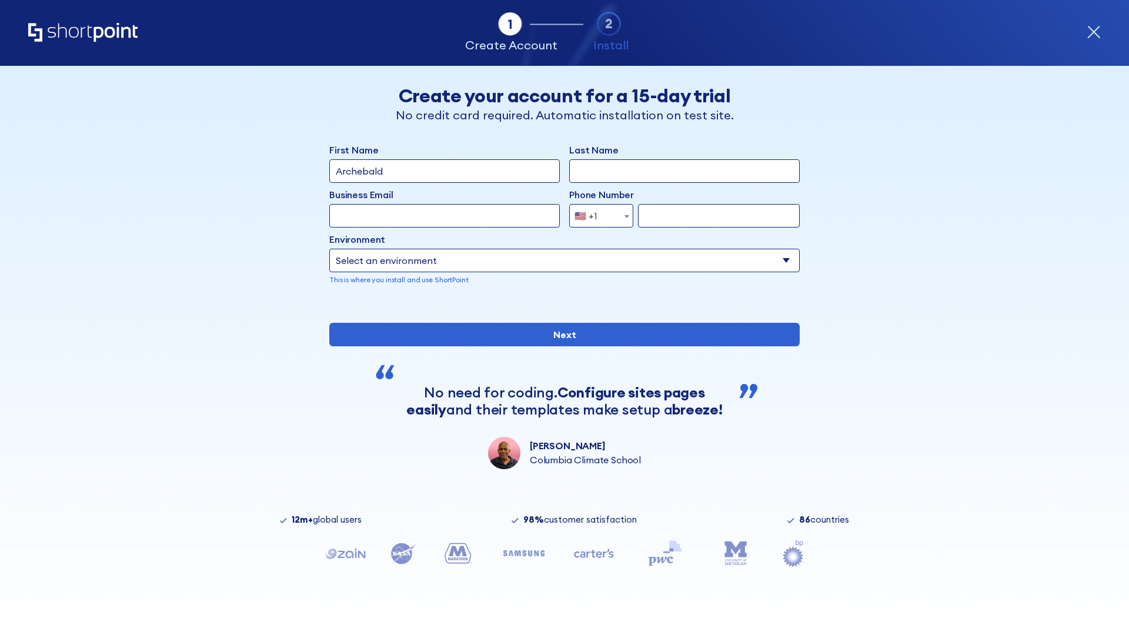
type input "Archebald"
type input "Berkuskv"
type input "[EMAIL_ADDRESS][DOMAIN_NAME]"
type input "2125556789"
select select "SharePoint 2019 (On-Premise)"
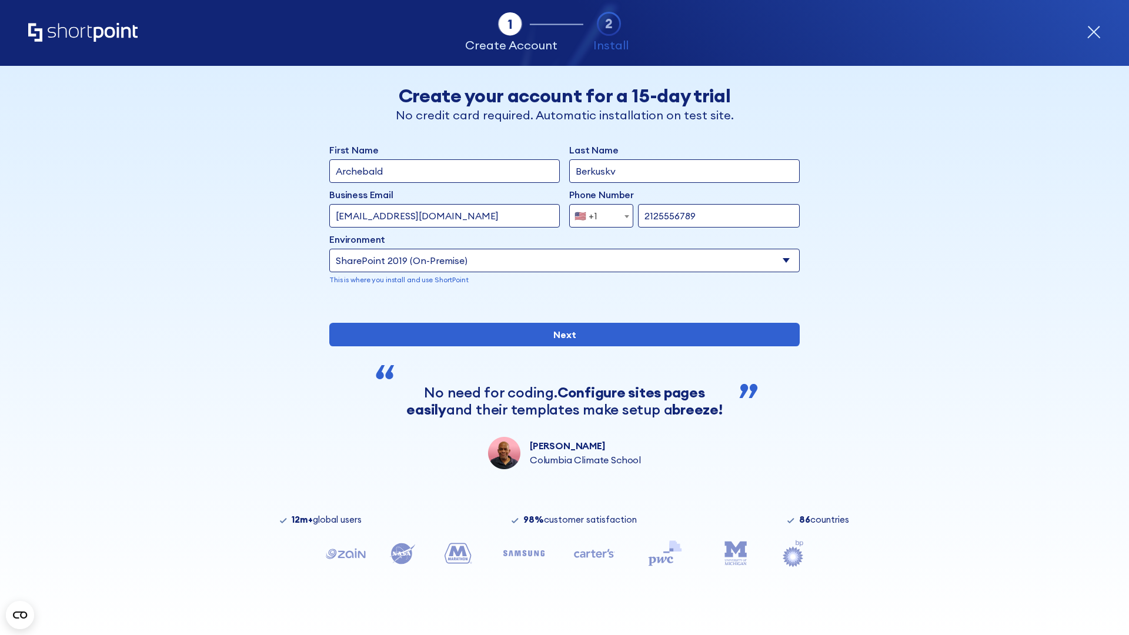
type input "2125556789"
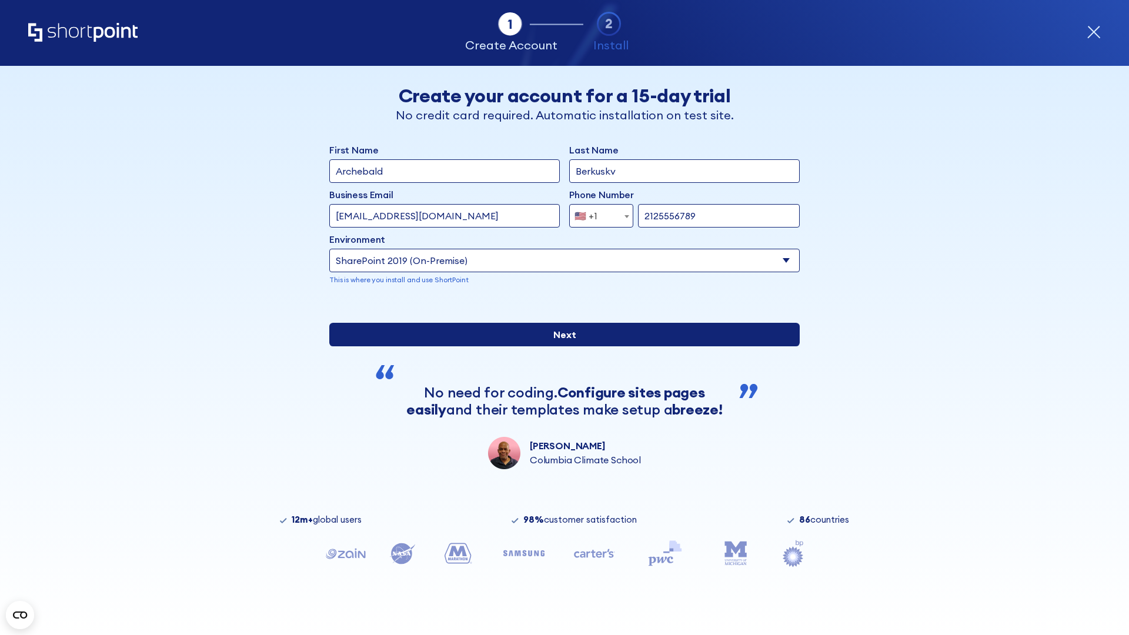
type input "http://malicious.com/sharepoint.com"
click at [560, 397] on div "First Name Archebald Last Name Berkuskv Business Email Invalid Email Address te…" at bounding box center [564, 306] width 470 height 326
click at [560, 346] on input "Next" at bounding box center [564, 335] width 470 height 24
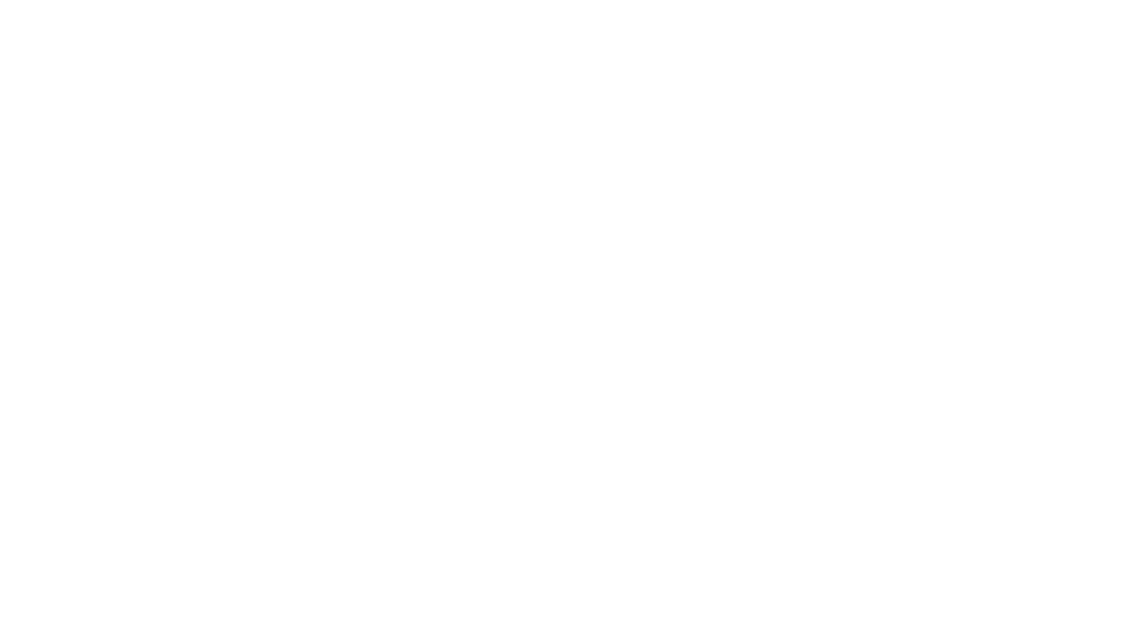
type input "Archebald"
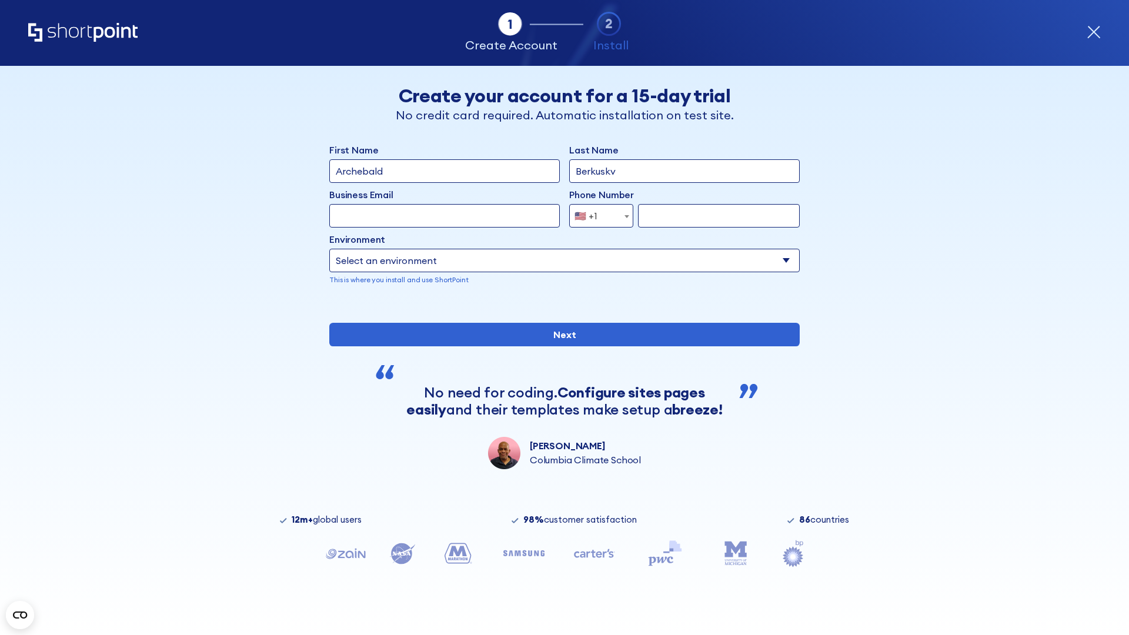
type input "Berkuskv"
type input "[EMAIL_ADDRESS][DOMAIN_NAME]"
type input "2125556789"
select select "SharePoint 2019 (On-Premise)"
type input "2125556789"
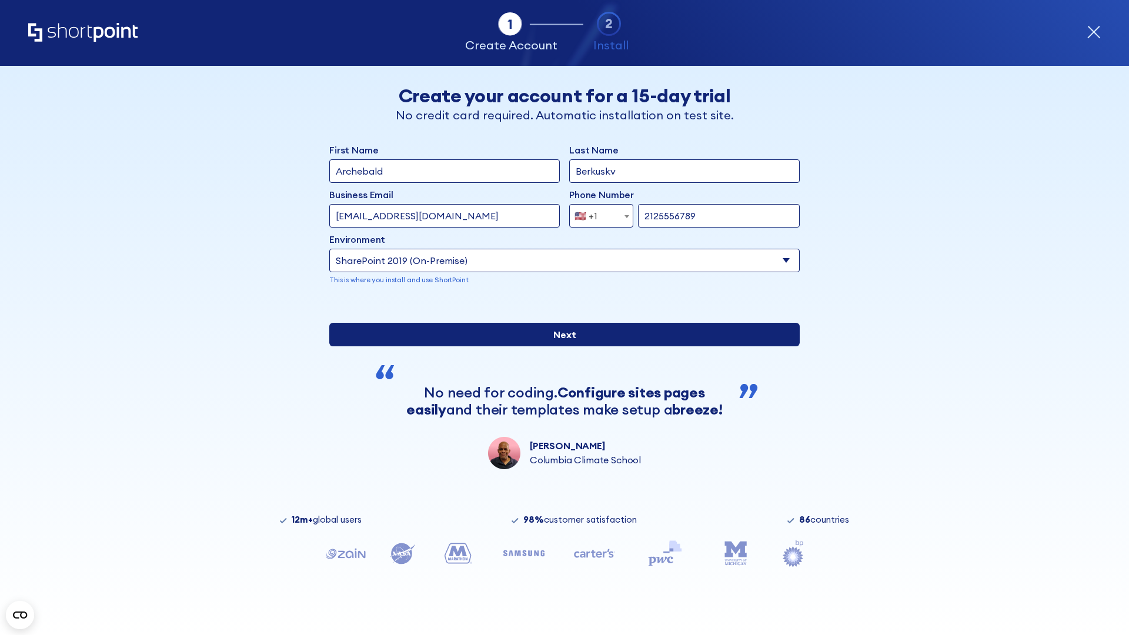
type input "[URL]"
click at [560, 402] on div "First Name Archebald Last Name Berkuskv Business Email Invalid Email Address [E…" at bounding box center [564, 306] width 470 height 326
click at [560, 346] on input "Next" at bounding box center [564, 335] width 470 height 24
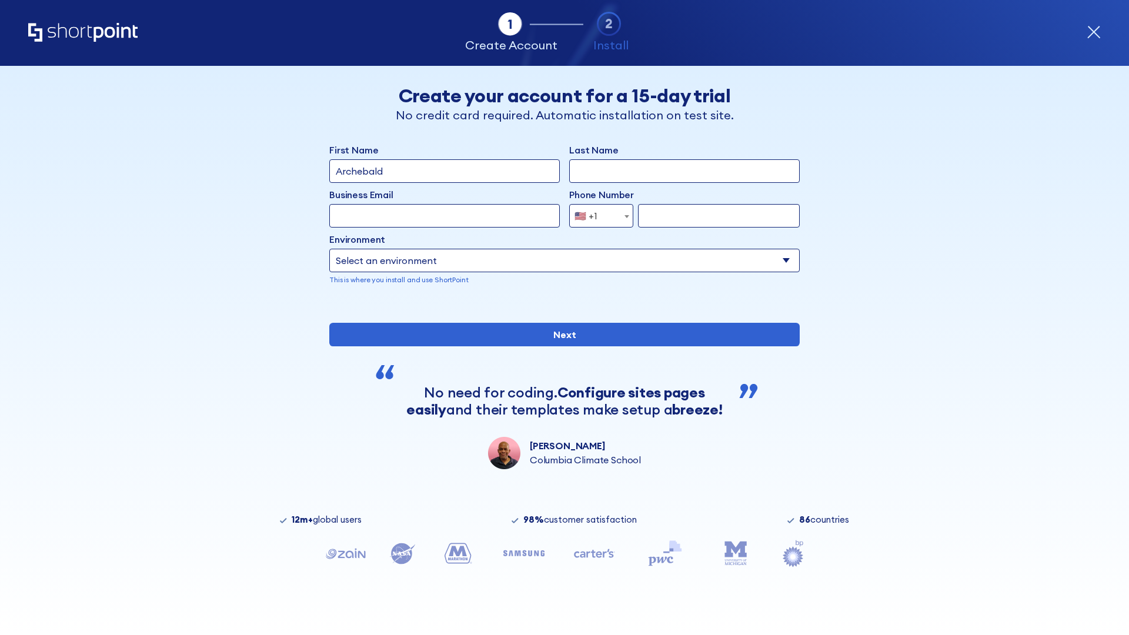
type input "Archebald"
type input "Berkuskv"
type input "[EMAIL_ADDRESS][DOMAIN_NAME]"
type input "2125556789"
select select "SharePoint 2019 (On-Premise)"
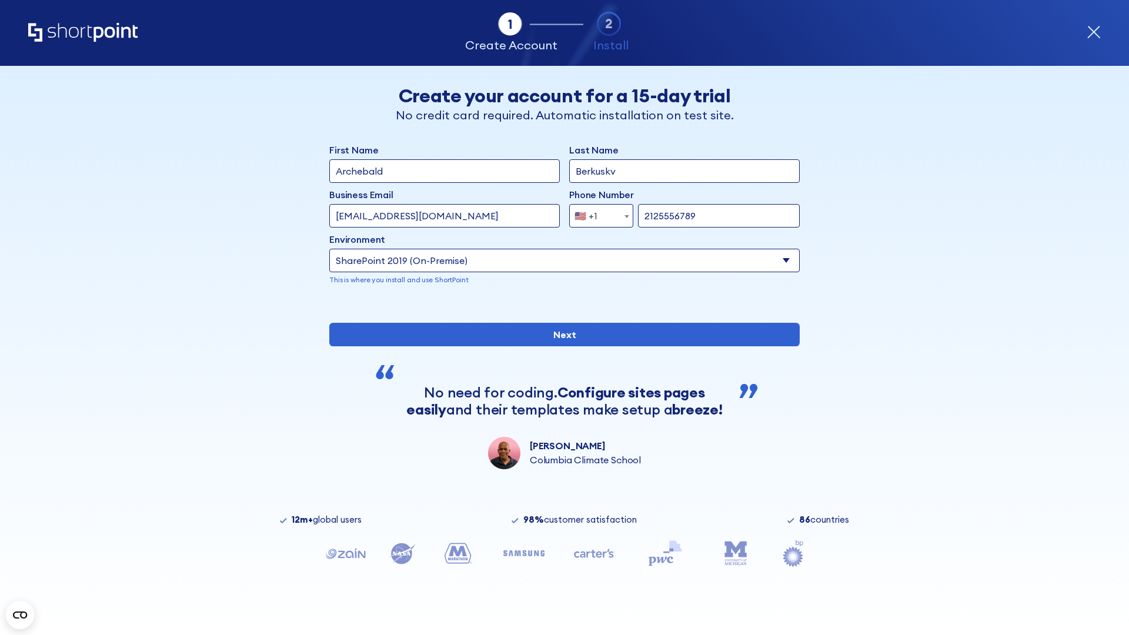
type input "2125556789"
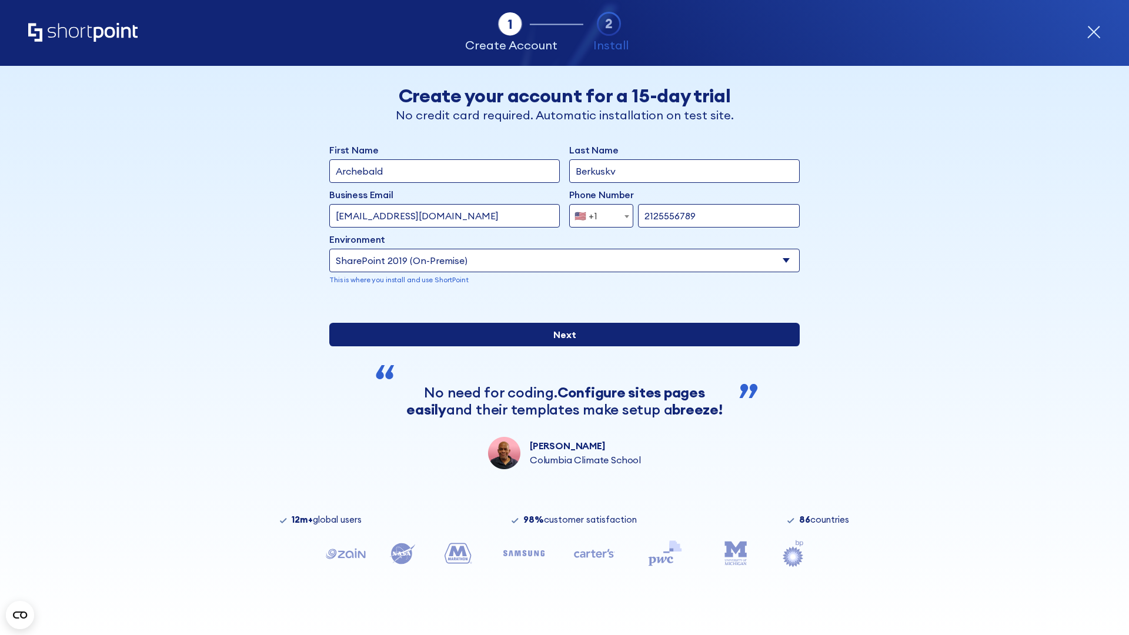
type input "https://sharepoint.com.evil.com"
click at [560, 346] on input "Next" at bounding box center [564, 335] width 470 height 24
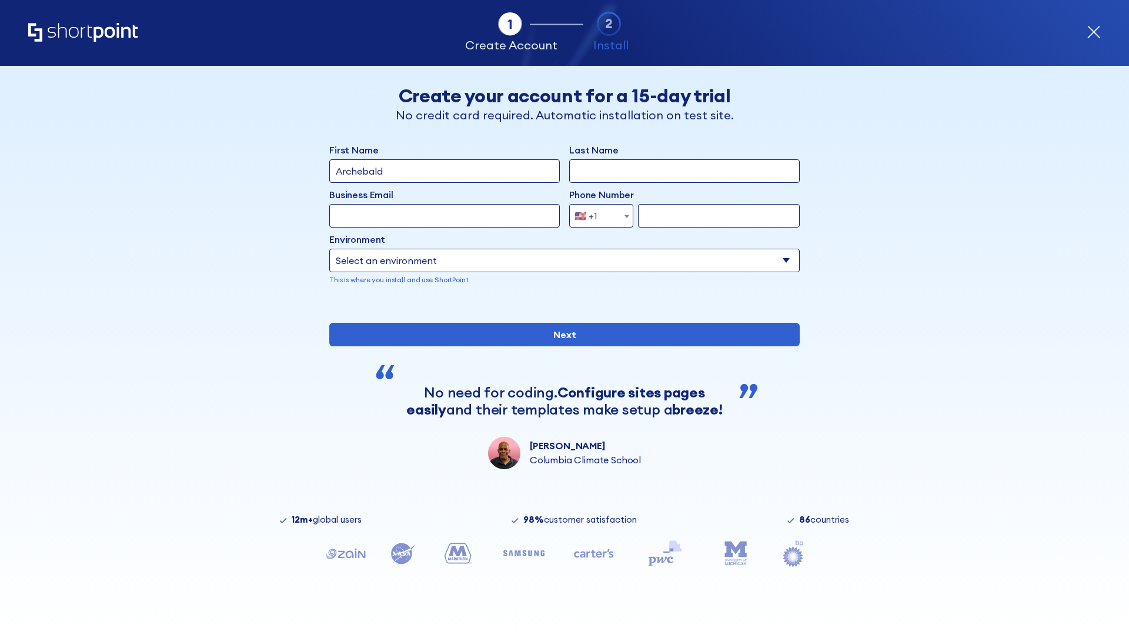
type input "Archebald"
type input "Berkuskv"
type input "[EMAIL_ADDRESS][DOMAIN_NAME]"
type input "2125556789"
select select "SharePoint 2019 (On-Premise)"
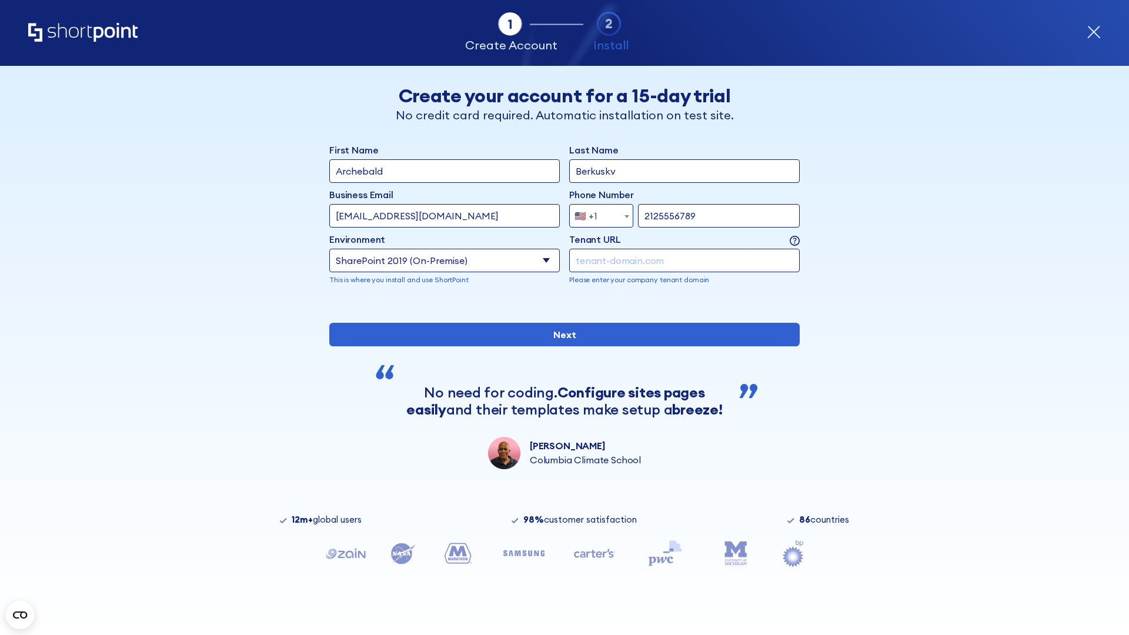
type input "2125556789"
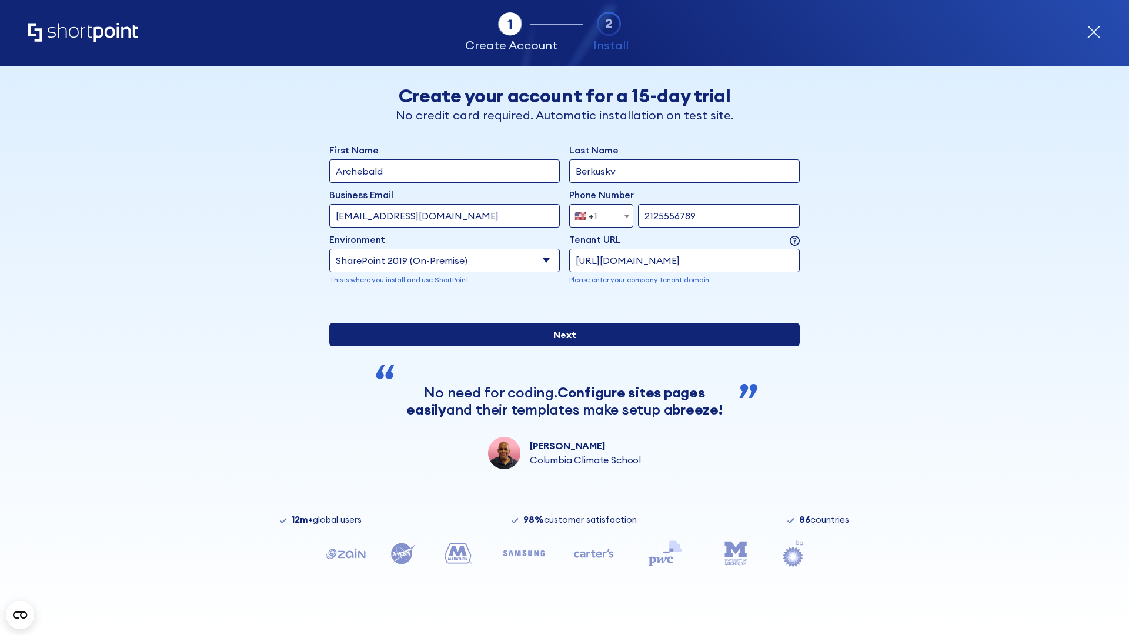
type input "[URL][DOMAIN_NAME]"
click at [560, 387] on div "First Name Archebald Last Name Berkuskv Business Email Invalid Email Address [E…" at bounding box center [564, 306] width 470 height 326
click at [560, 346] on input "Next" at bounding box center [564, 335] width 470 height 24
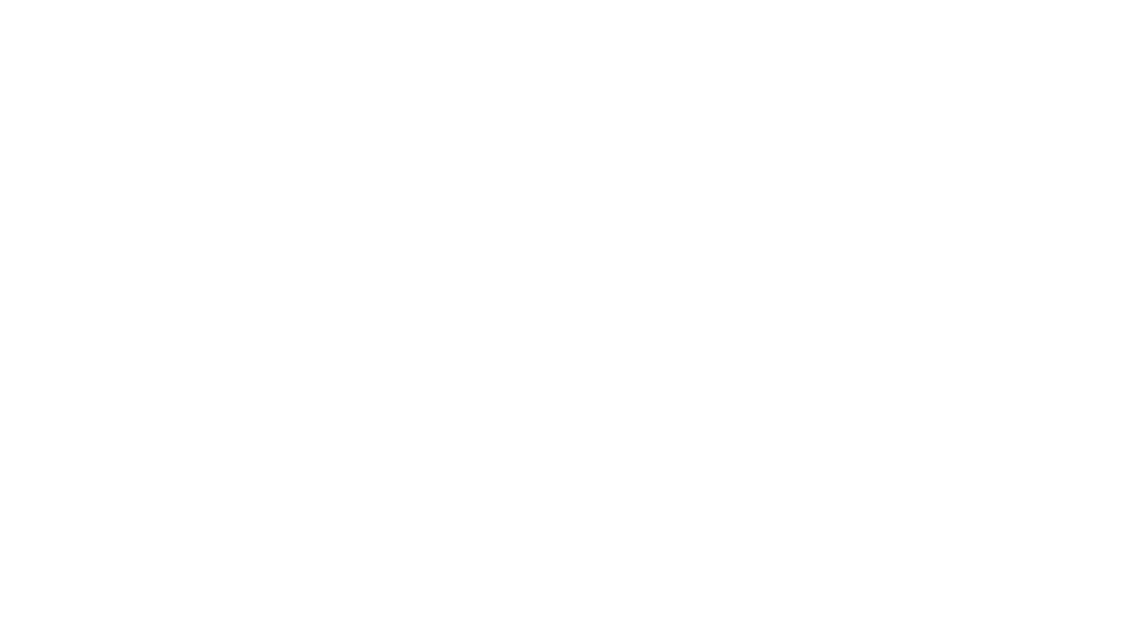
type input "Archebald"
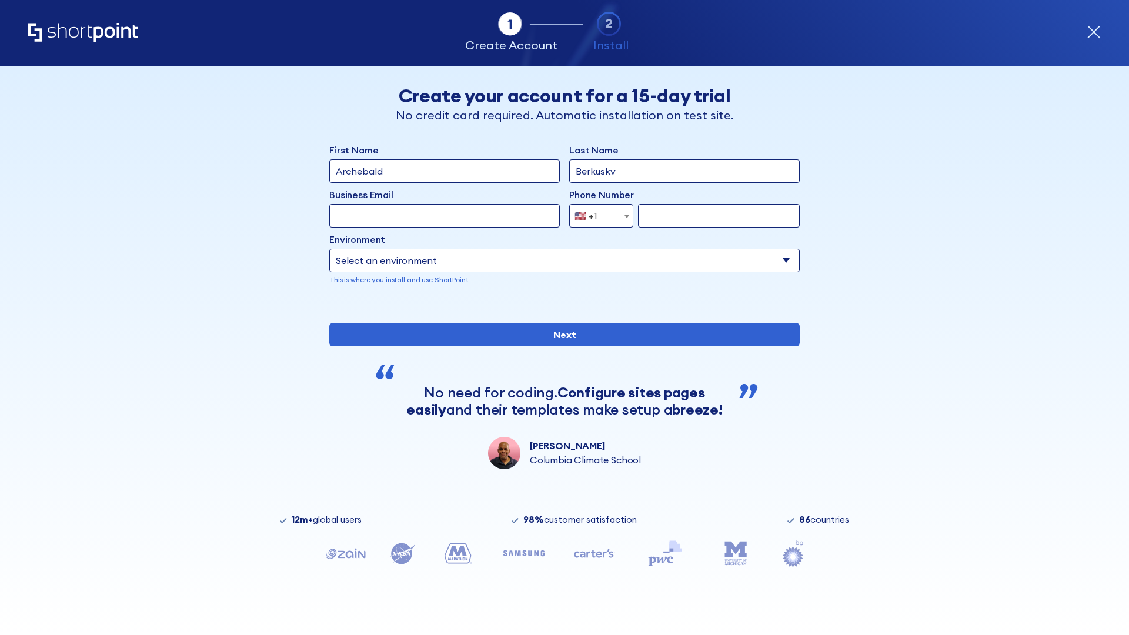
type input "Berkuskv"
type input "[EMAIL_ADDRESS][DOMAIN_NAME]"
type input "2125556789"
select select "SharePoint 2019 (On-Premise)"
type input "2125556789"
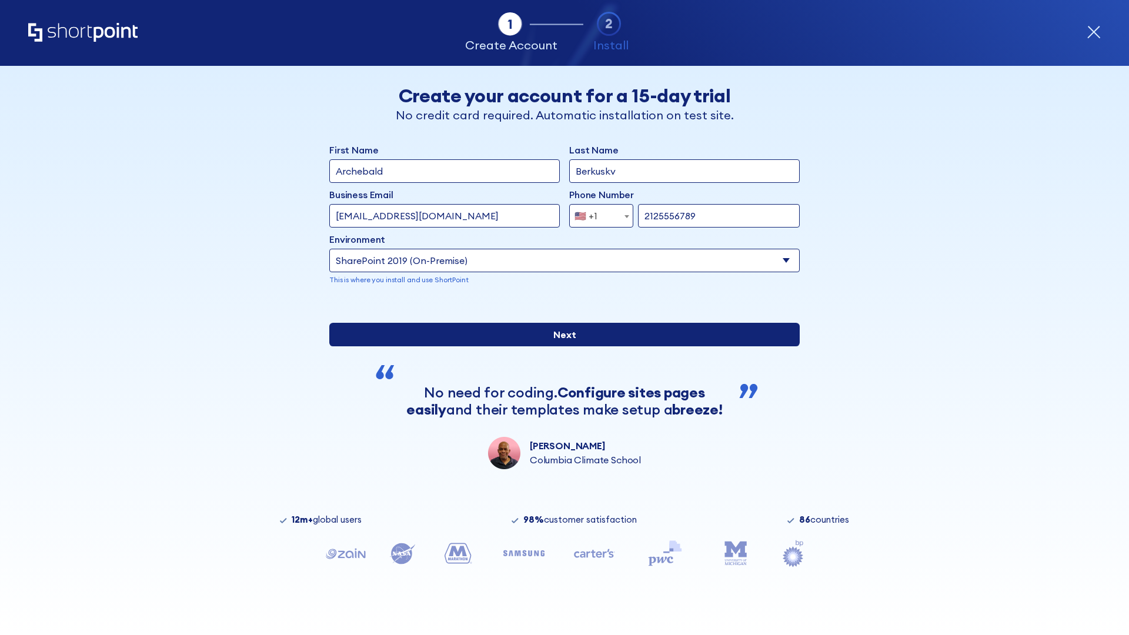
type input "https://project.sharepoint.cn"
click at [560, 391] on div "First Name Archebald Last Name Berkuskv Business Email Invalid Email Address [E…" at bounding box center [564, 306] width 470 height 326
click at [560, 346] on input "Next" at bounding box center [564, 335] width 470 height 24
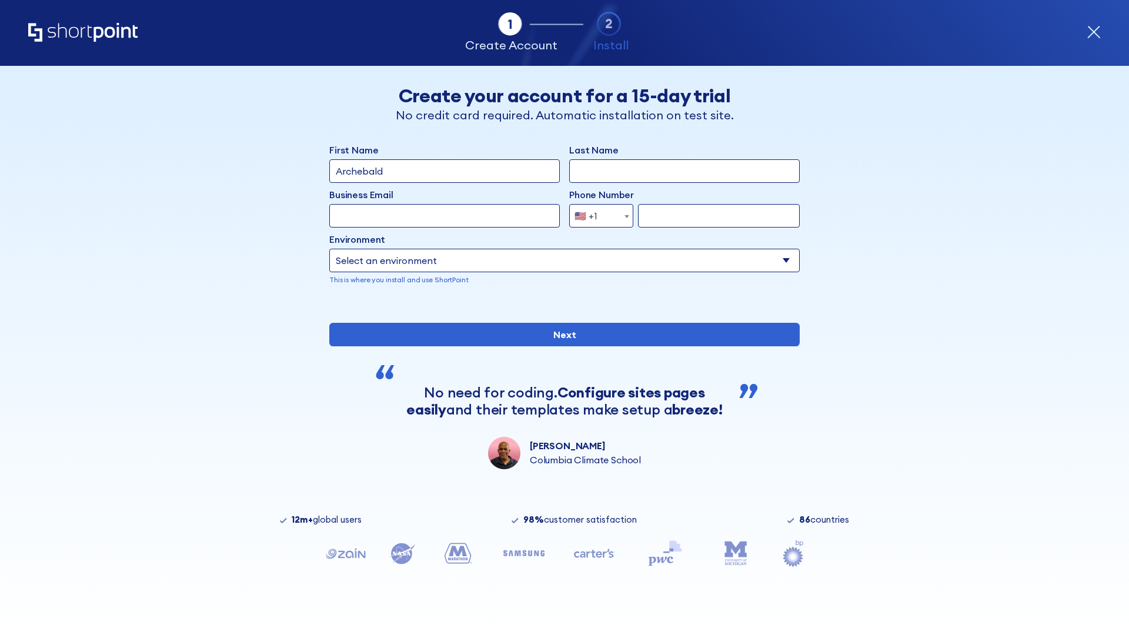
type input "Archebald"
type input "Berkuskv"
type input "[EMAIL_ADDRESS][DOMAIN_NAME]"
type input "2125556789"
select select "SharePoint 2019 (On-Premise)"
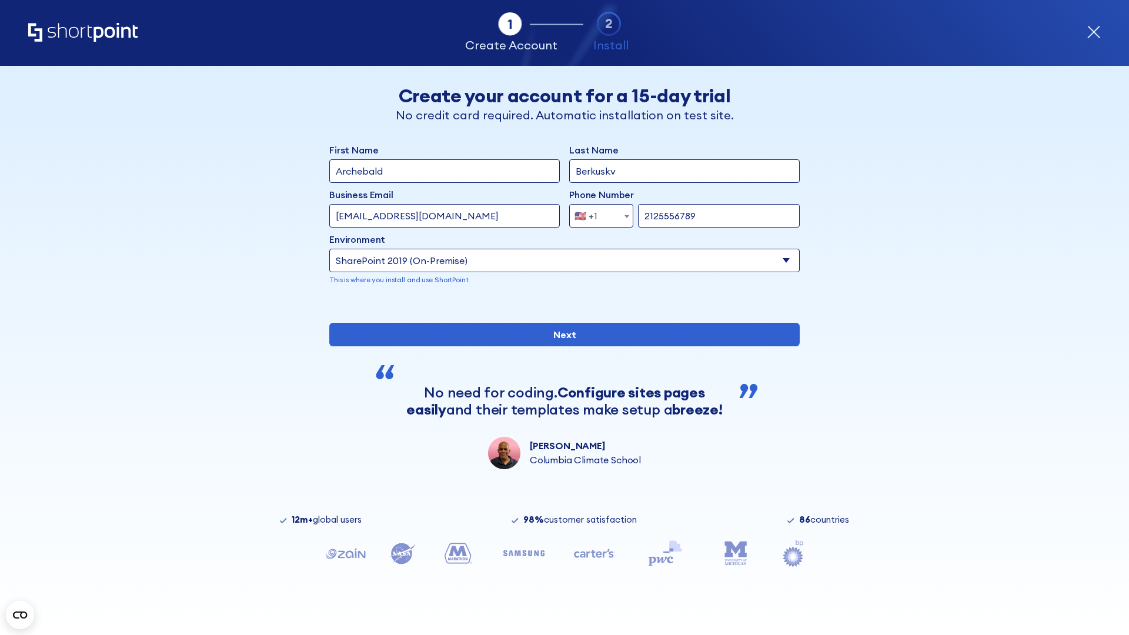
type input "2125556789"
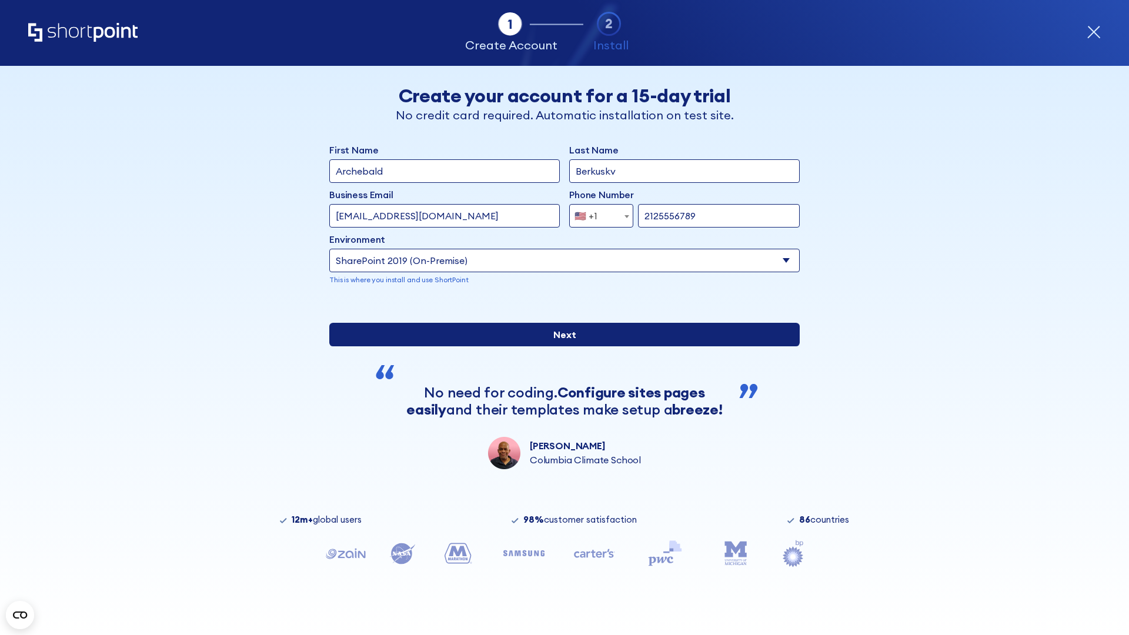
type input "https://intranet.sharepoint.de"
click at [560, 410] on div "First Name Archebald Last Name Berkuskv Business Email Invalid Email Address te…" at bounding box center [564, 306] width 470 height 326
click at [560, 346] on input "Next" at bounding box center [564, 335] width 470 height 24
